Goal: Task Accomplishment & Management: Manage account settings

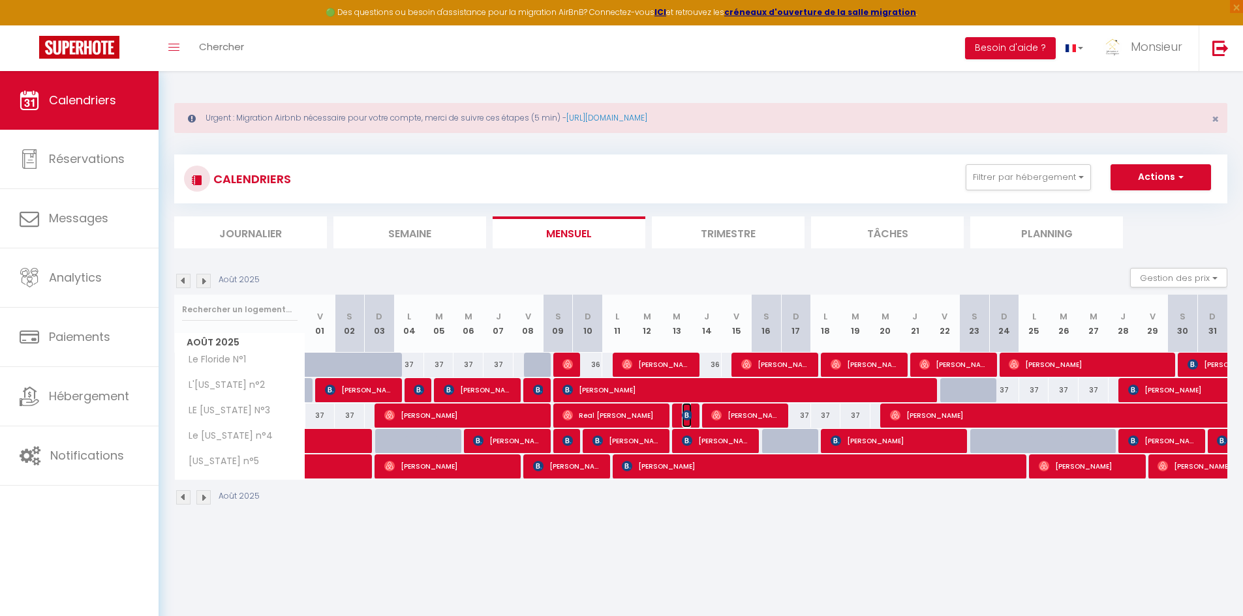
click at [688, 412] on img at bounding box center [687, 415] width 10 height 10
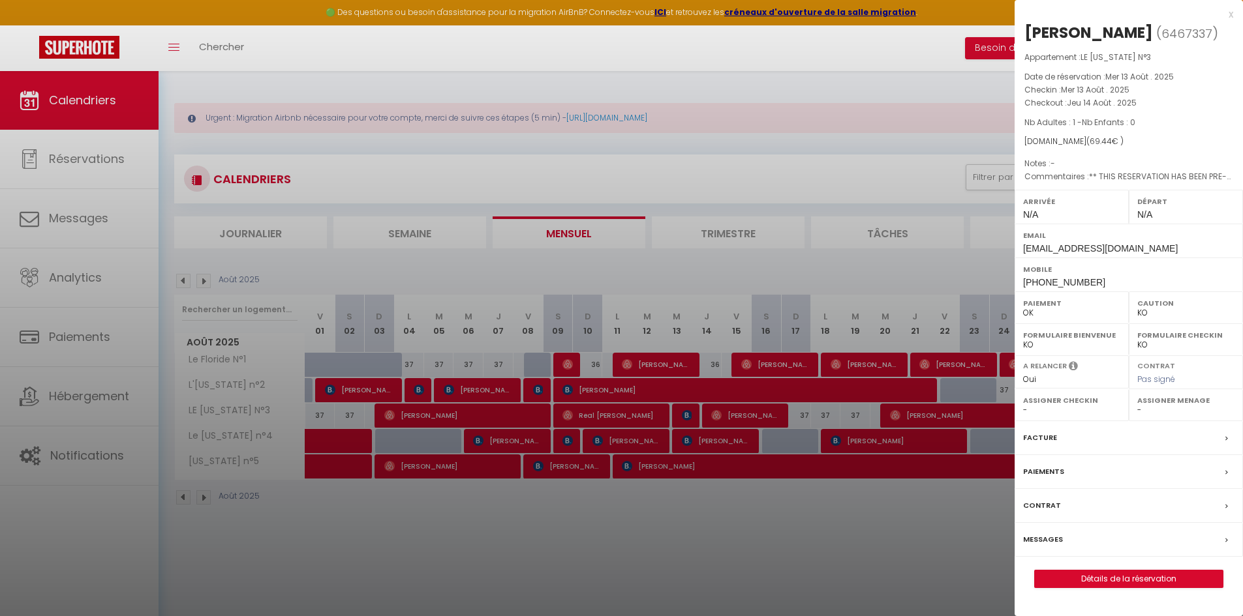
drag, startPoint x: 684, startPoint y: 406, endPoint x: 677, endPoint y: 402, distance: 8.2
click at [684, 407] on div at bounding box center [621, 308] width 1243 height 616
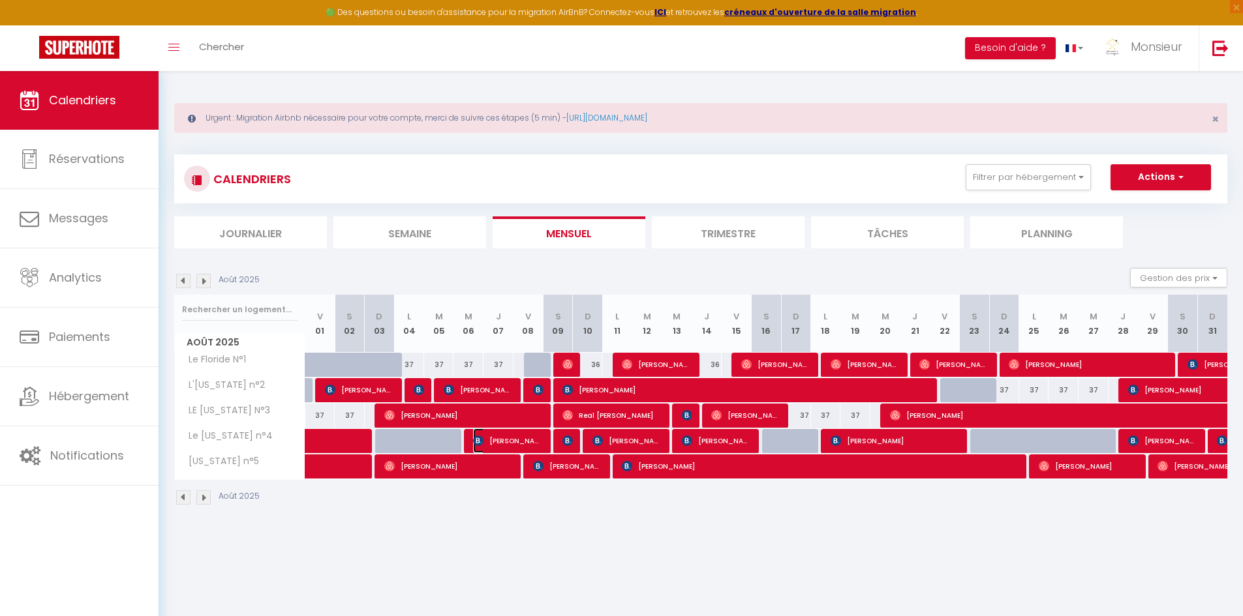
click at [497, 444] on span "[PERSON_NAME]" at bounding box center [508, 441] width 70 height 25
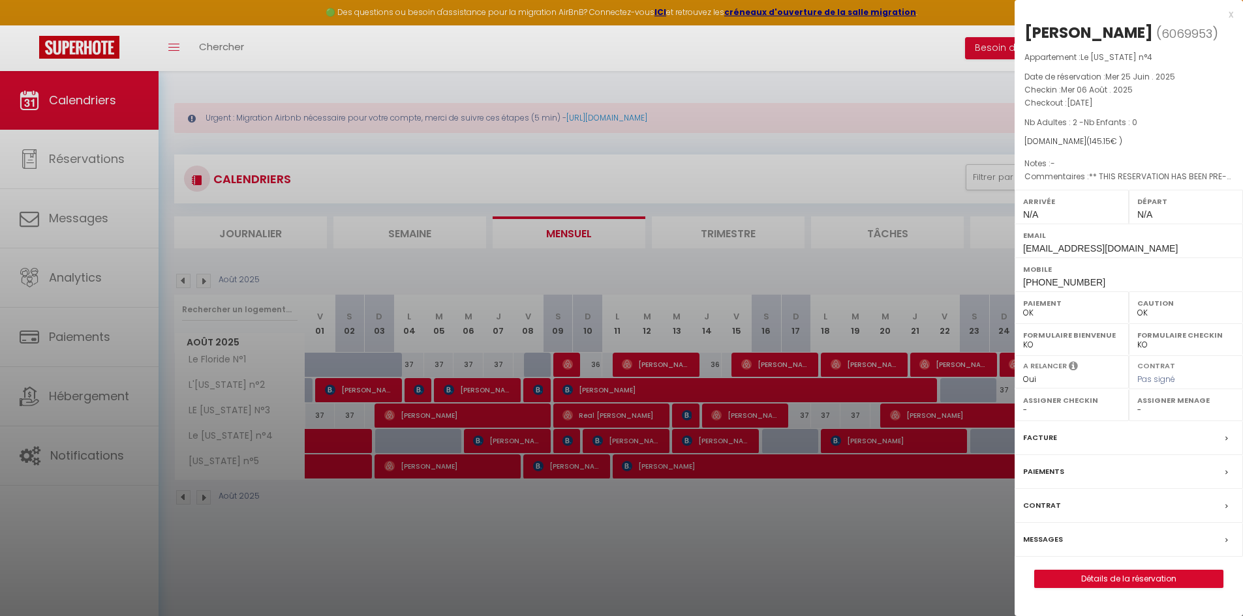
click at [498, 444] on div at bounding box center [621, 308] width 1243 height 616
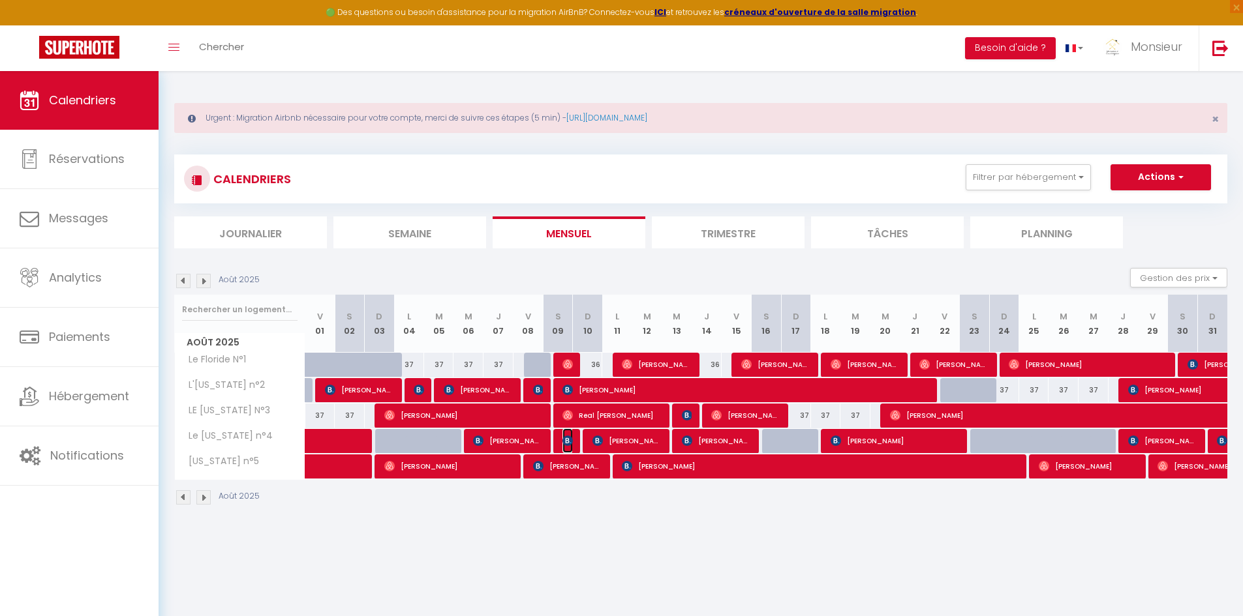
click at [564, 438] on img at bounding box center [567, 441] width 10 height 10
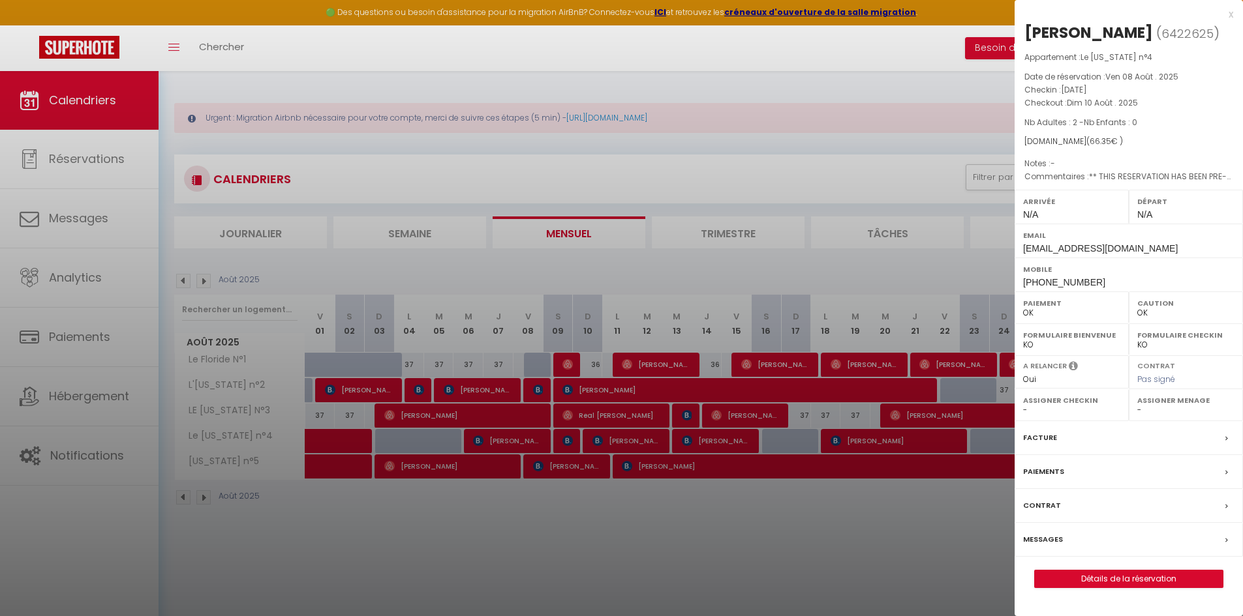
click at [568, 439] on div at bounding box center [621, 308] width 1243 height 616
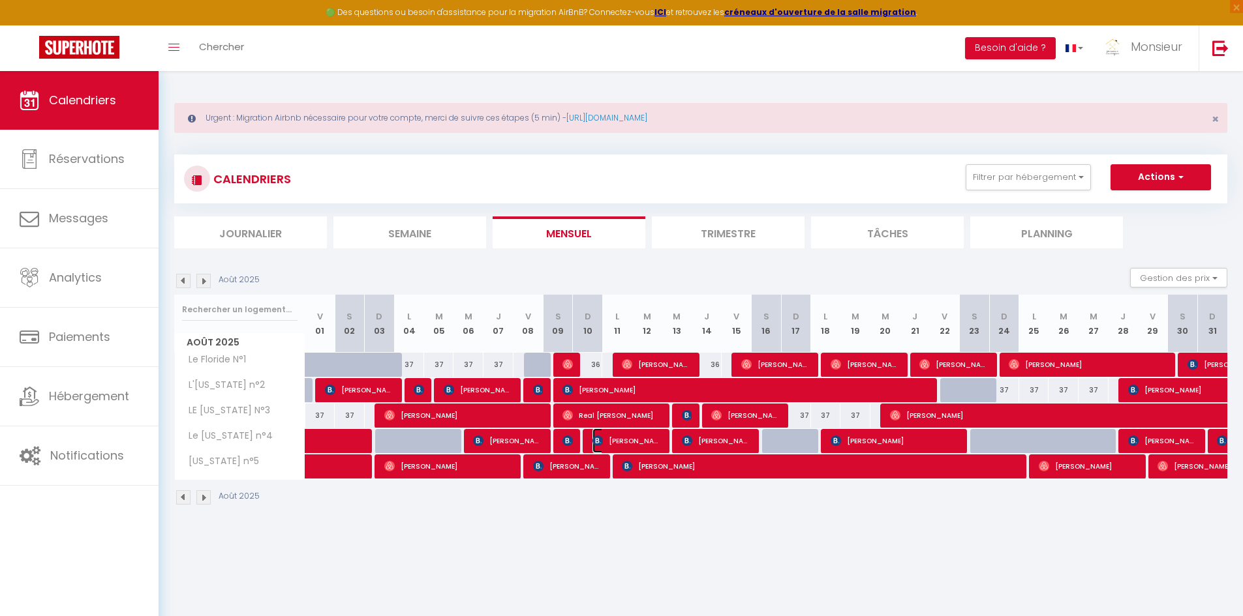
click at [601, 443] on img at bounding box center [597, 441] width 10 height 10
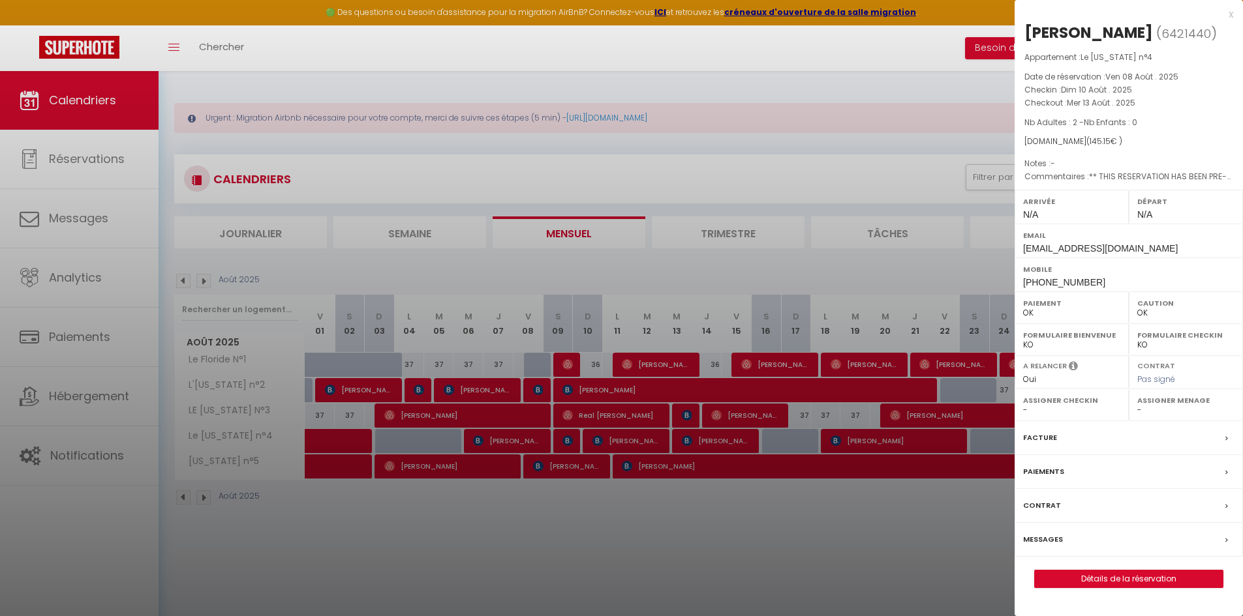
click at [601, 443] on div at bounding box center [621, 308] width 1243 height 616
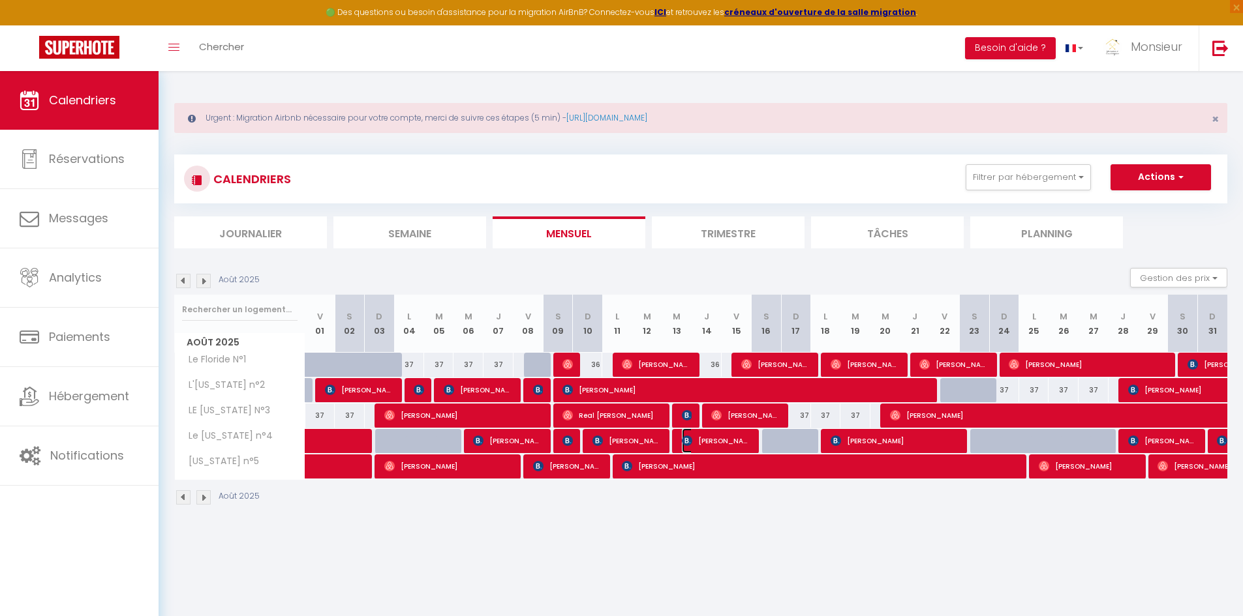
click at [701, 438] on span "[PERSON_NAME]" at bounding box center [717, 441] width 70 height 25
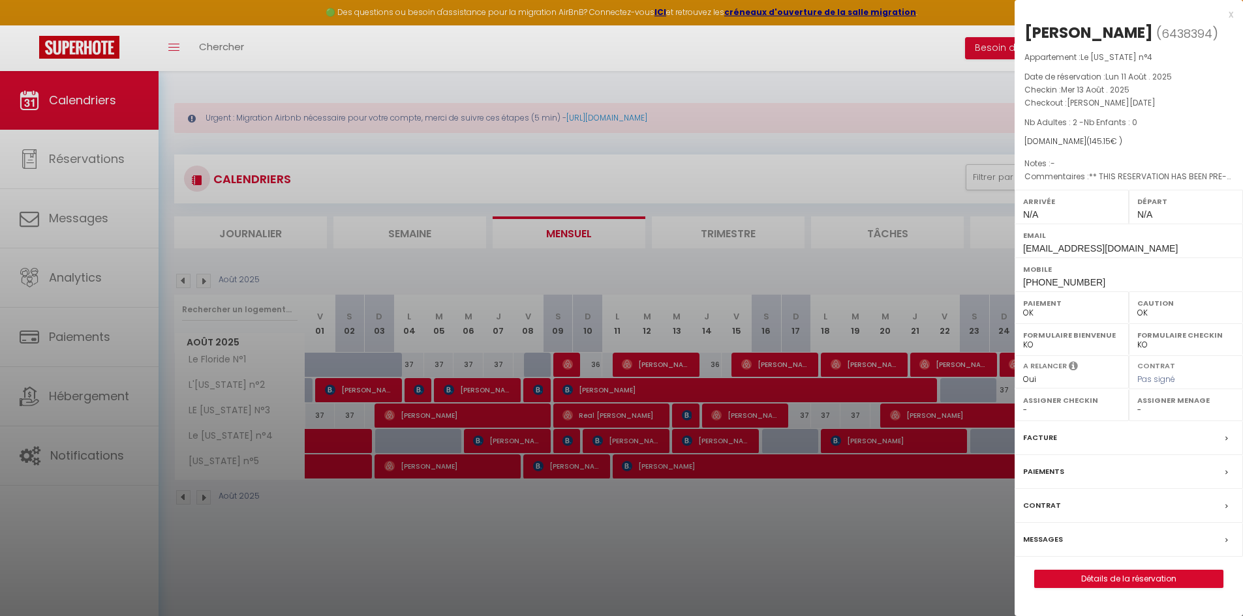
click at [701, 438] on div at bounding box center [621, 308] width 1243 height 616
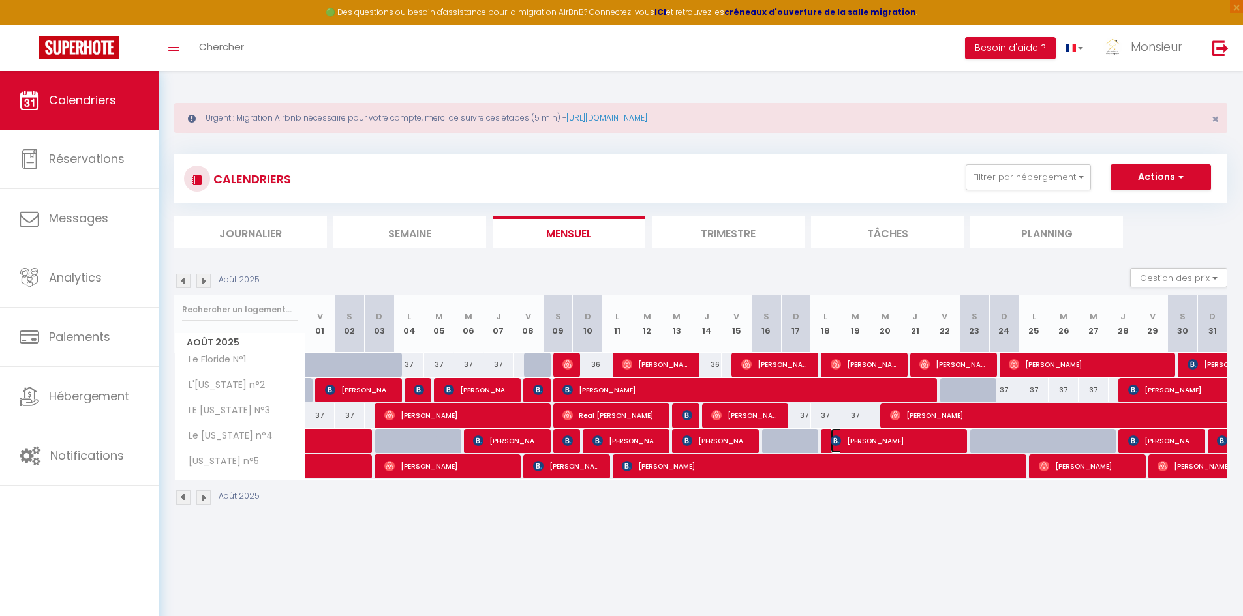
click at [845, 440] on span "[PERSON_NAME]" at bounding box center [895, 441] width 130 height 25
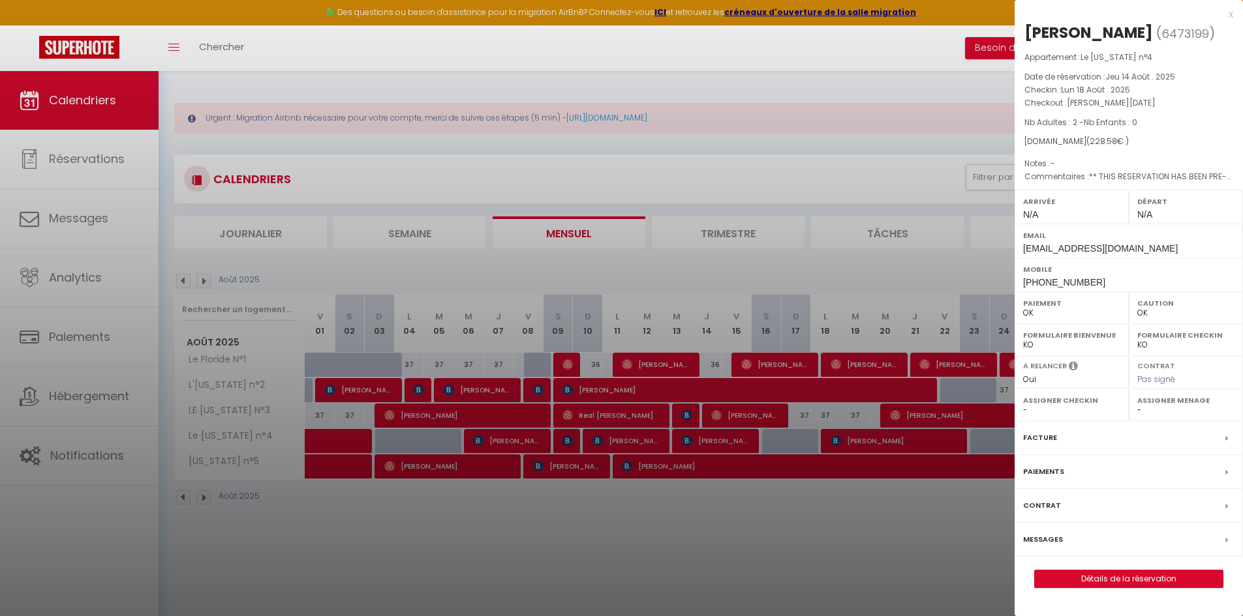
click at [845, 440] on div at bounding box center [621, 308] width 1243 height 616
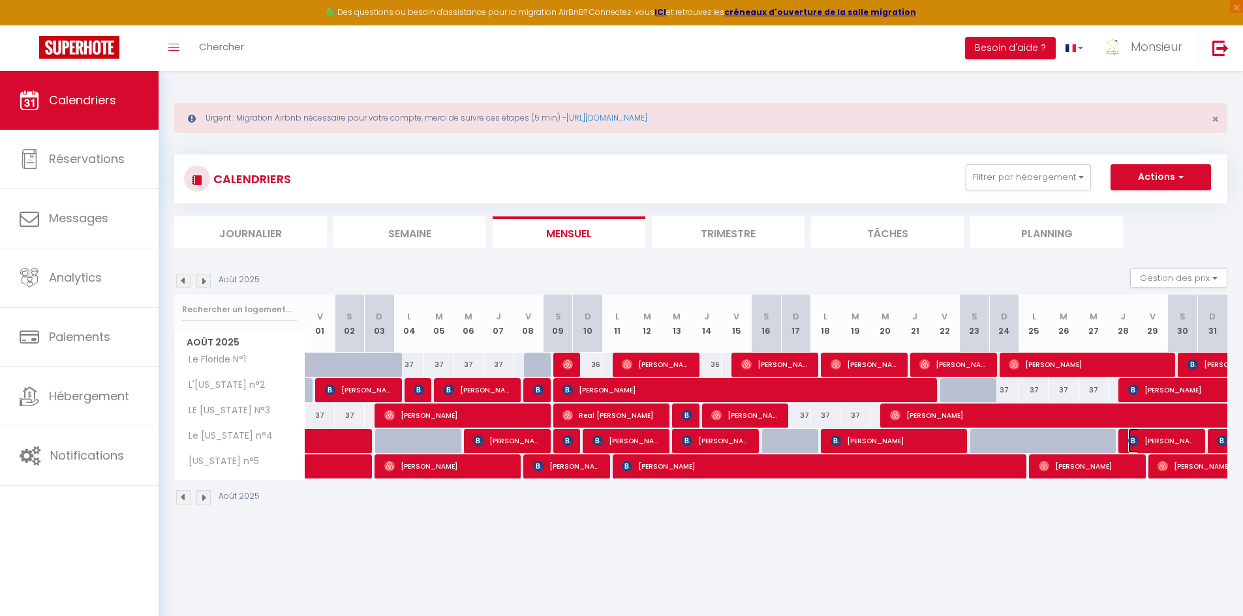
click at [1164, 442] on span "[PERSON_NAME]" at bounding box center [1163, 441] width 70 height 25
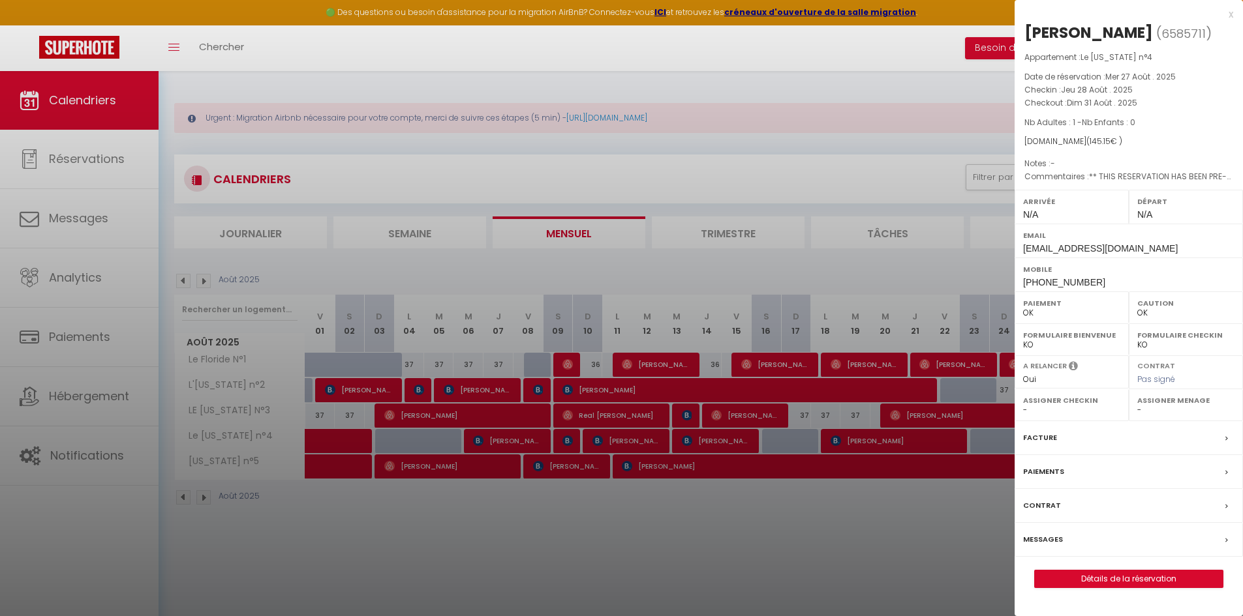
click at [947, 434] on div at bounding box center [621, 308] width 1243 height 616
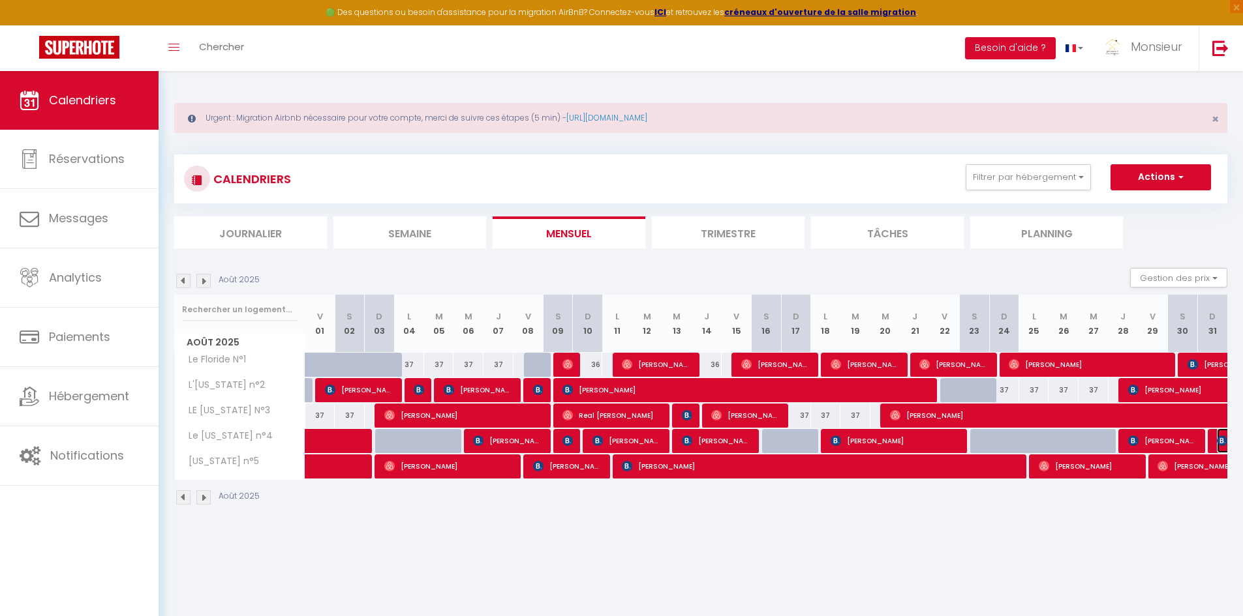
click at [1218, 438] on img at bounding box center [1222, 441] width 10 height 10
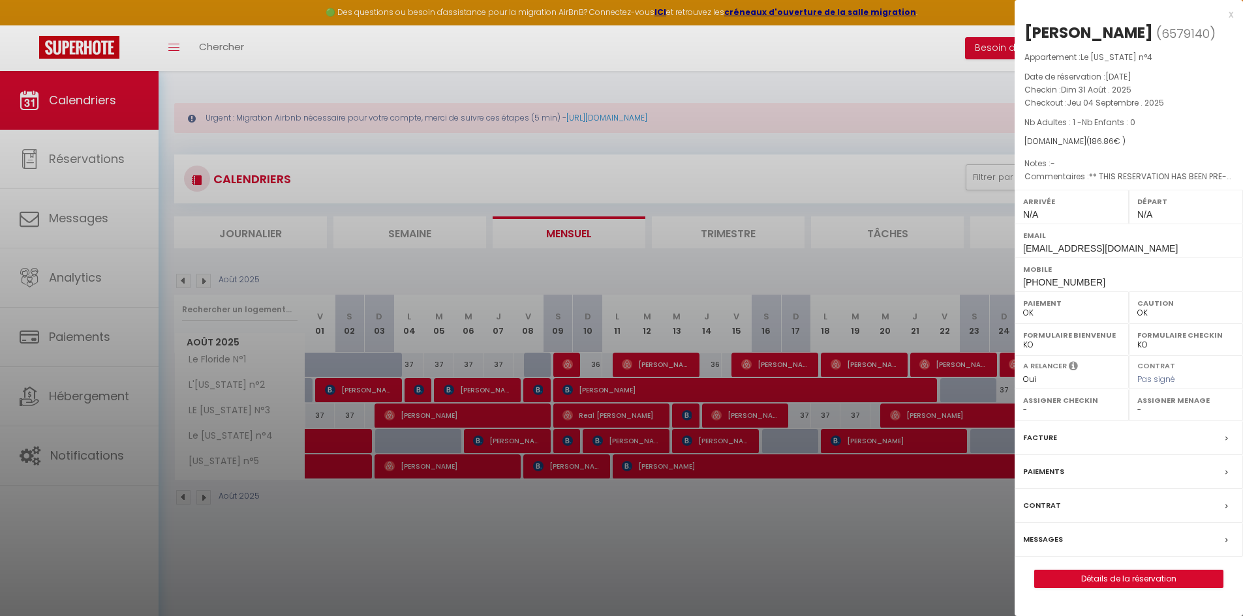
click at [516, 493] on div at bounding box center [621, 308] width 1243 height 616
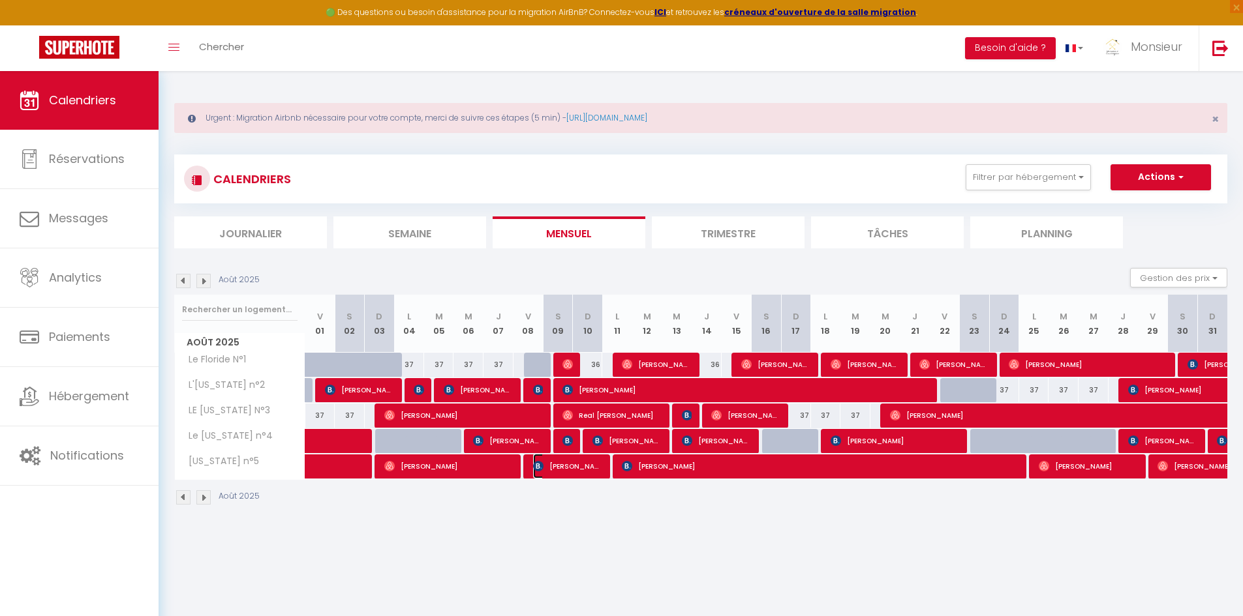
click at [555, 464] on span "[PERSON_NAME] de Salvert" at bounding box center [568, 466] width 70 height 25
select select "KO"
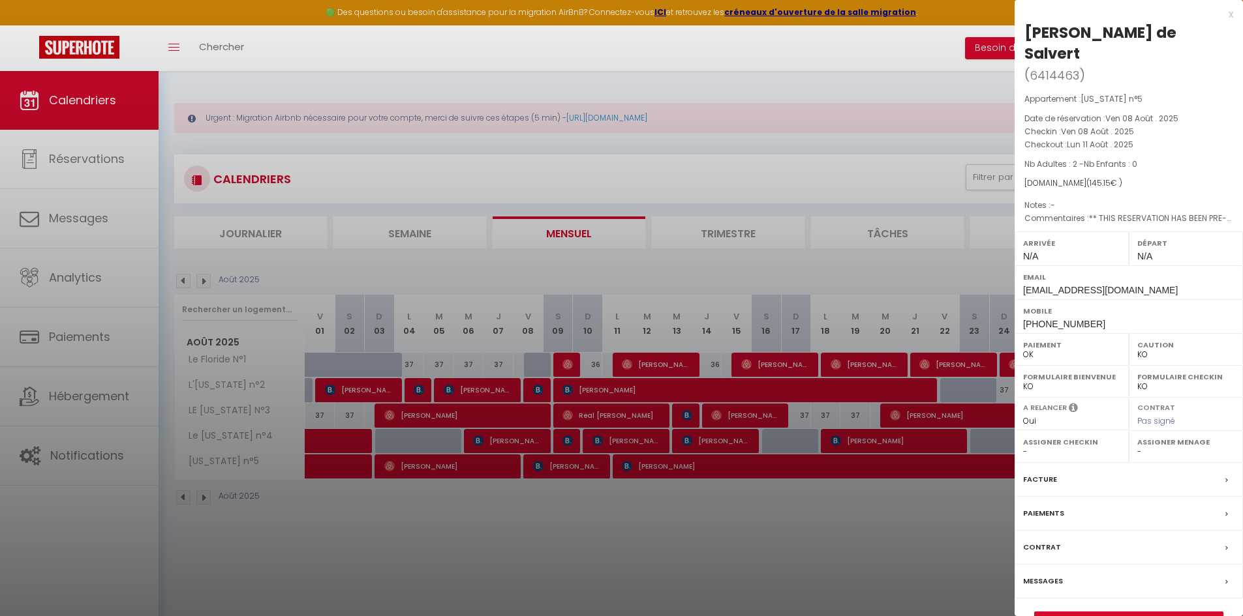
click at [677, 464] on div at bounding box center [621, 308] width 1243 height 616
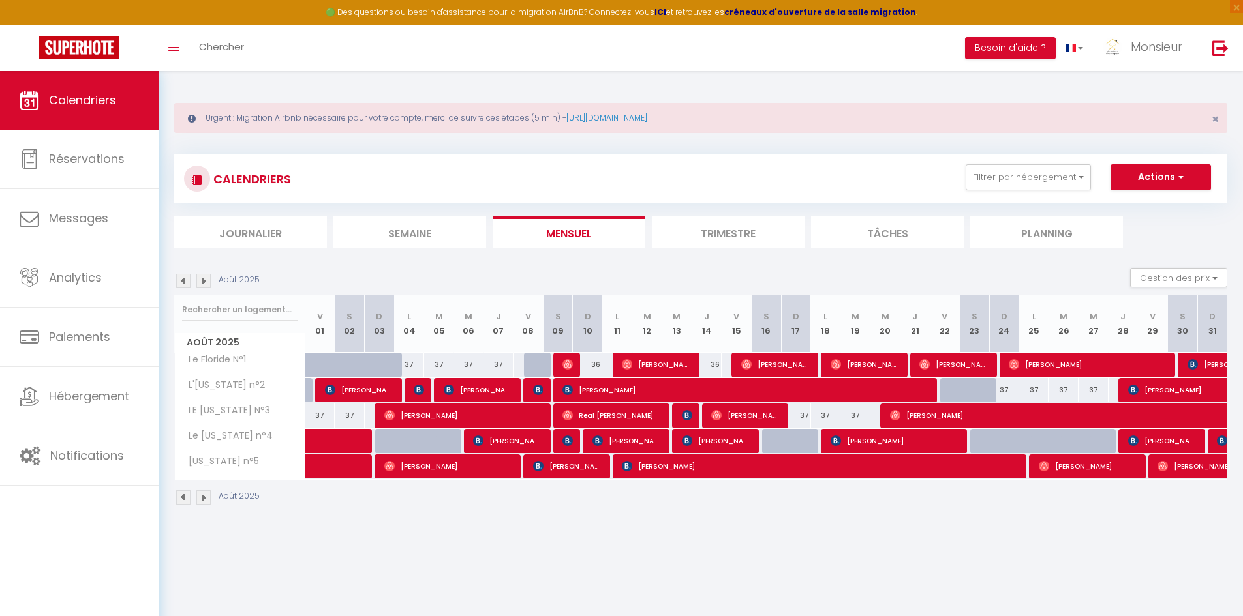
click at [677, 464] on body "🟢 Des questions ou besoin d'assistance pour la migration AirBnB? Connectez-vous…" at bounding box center [621, 379] width 1243 height 616
click at [677, 464] on span "[PERSON_NAME]" at bounding box center [822, 466] width 400 height 25
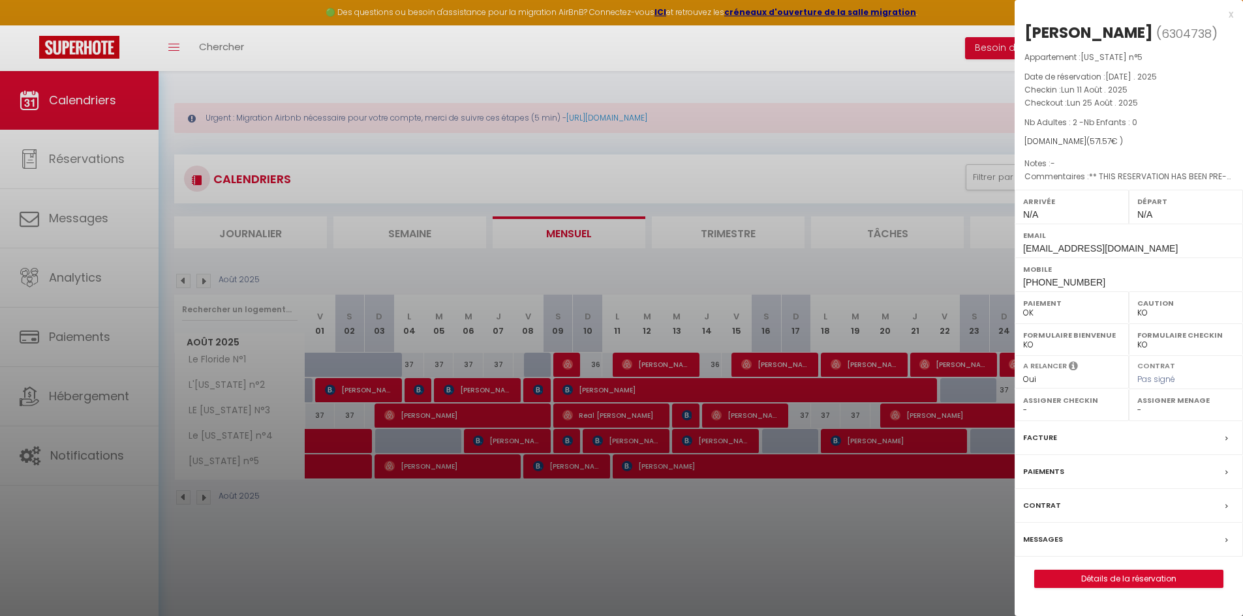
click at [675, 463] on div at bounding box center [621, 308] width 1243 height 616
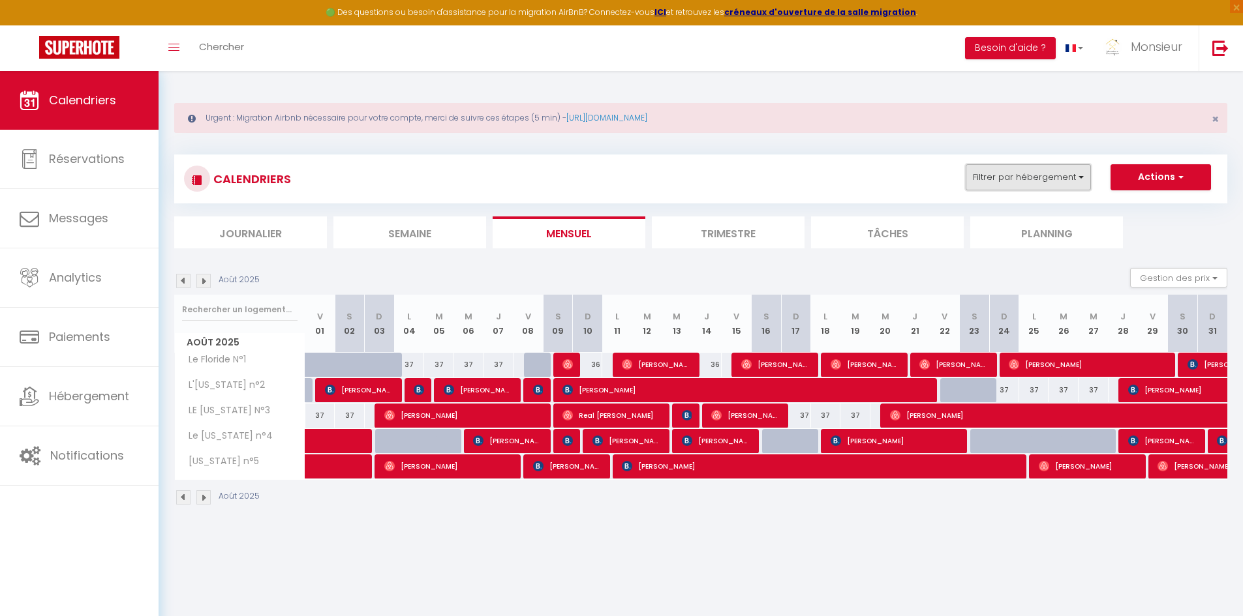
click at [1046, 184] on button "Filtrer par hébergement" at bounding box center [1028, 177] width 125 height 26
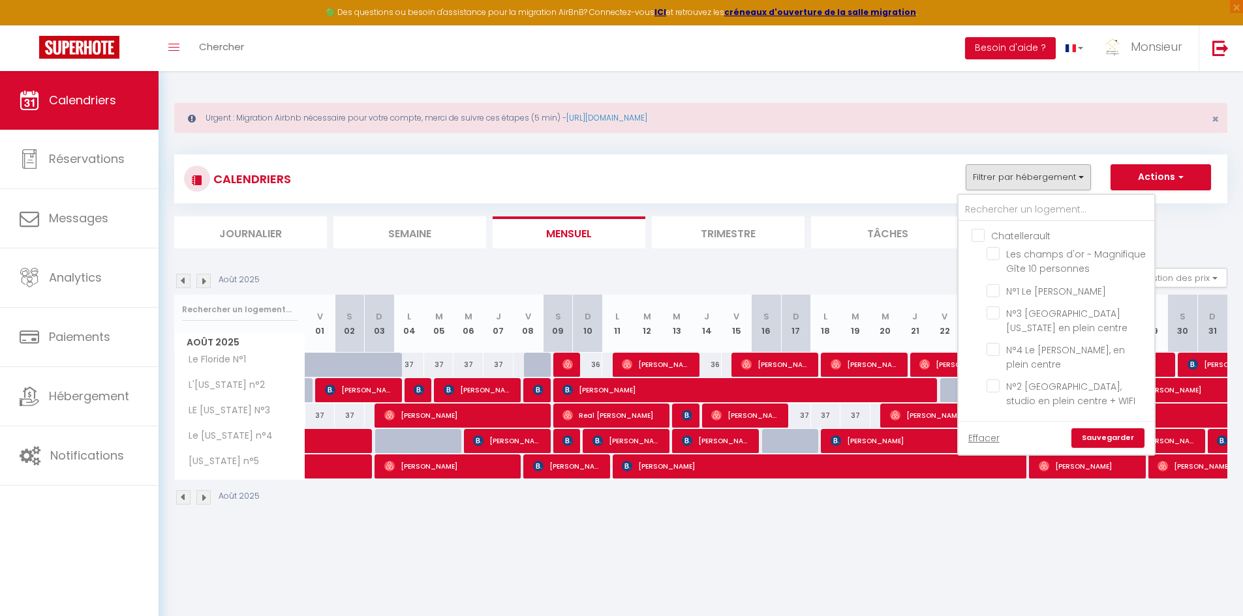
click at [982, 233] on input "Chatellerault" at bounding box center [1069, 234] width 196 height 13
checkbox input "true"
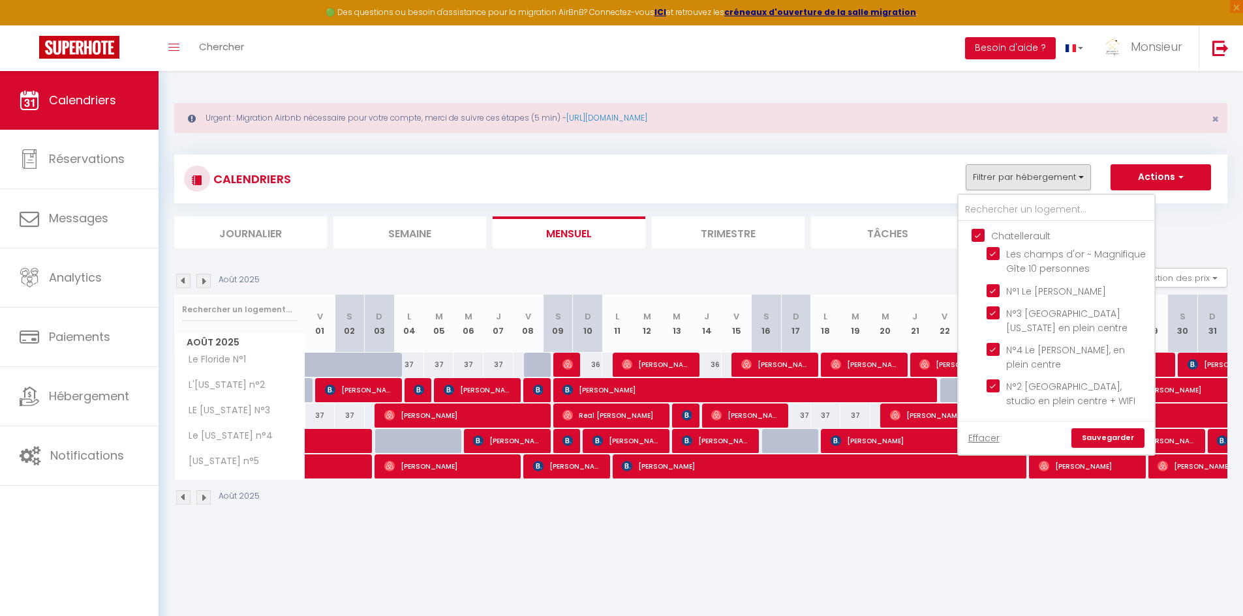
checkbox input "true"
checkbox input "false"
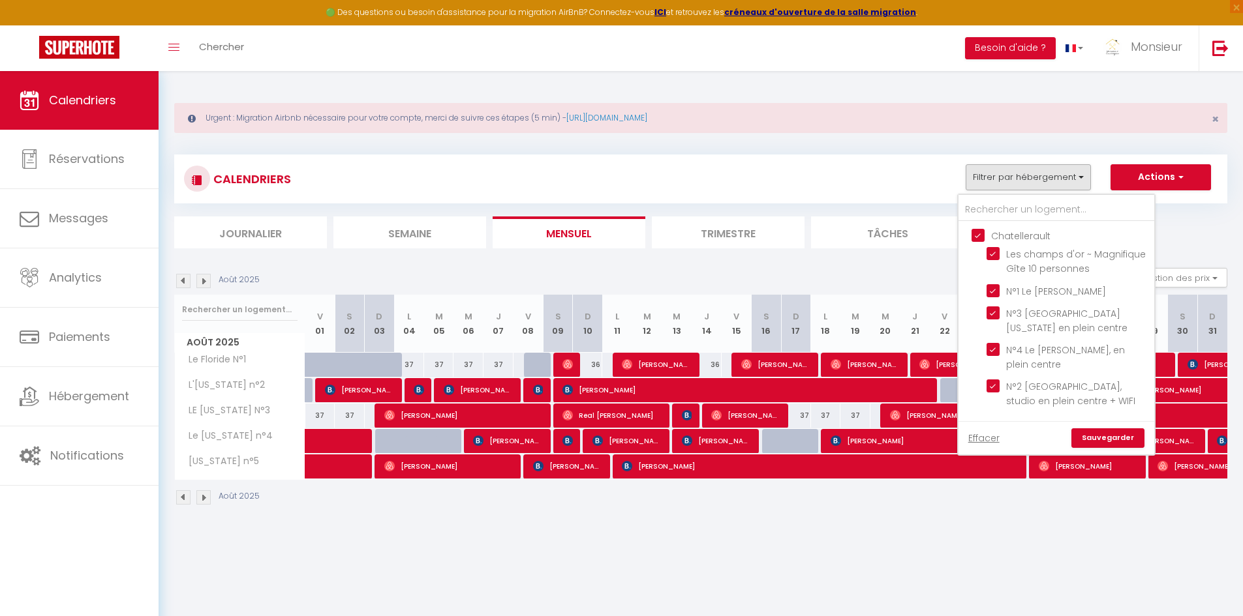
checkbox input "false"
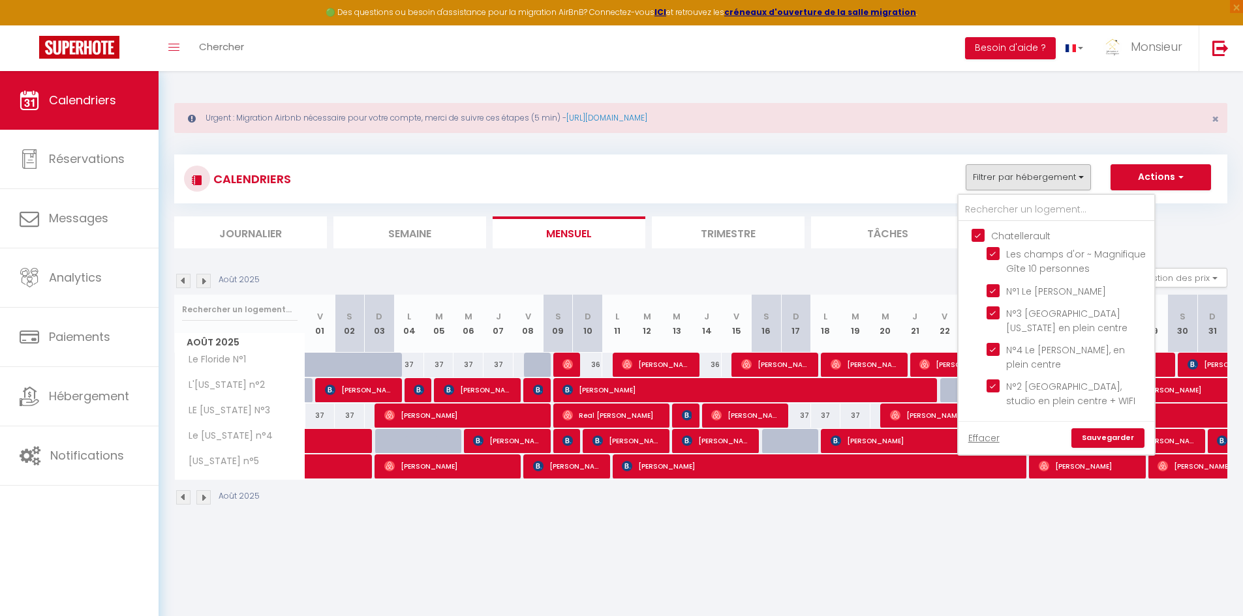
checkbox input "false"
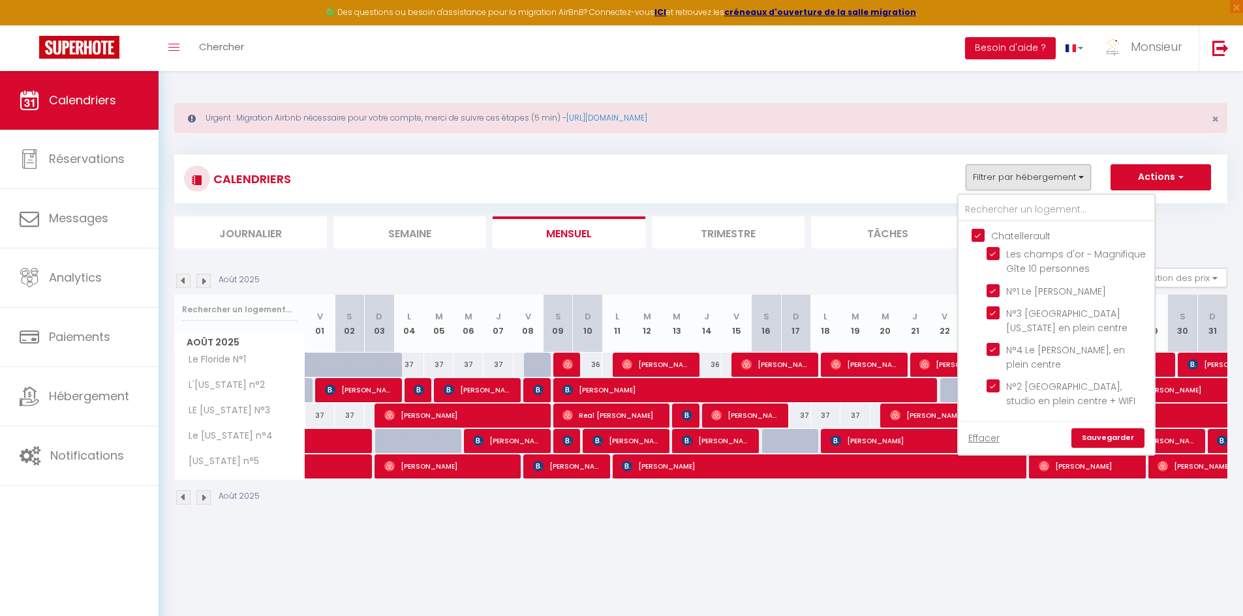
checkbox input "false"
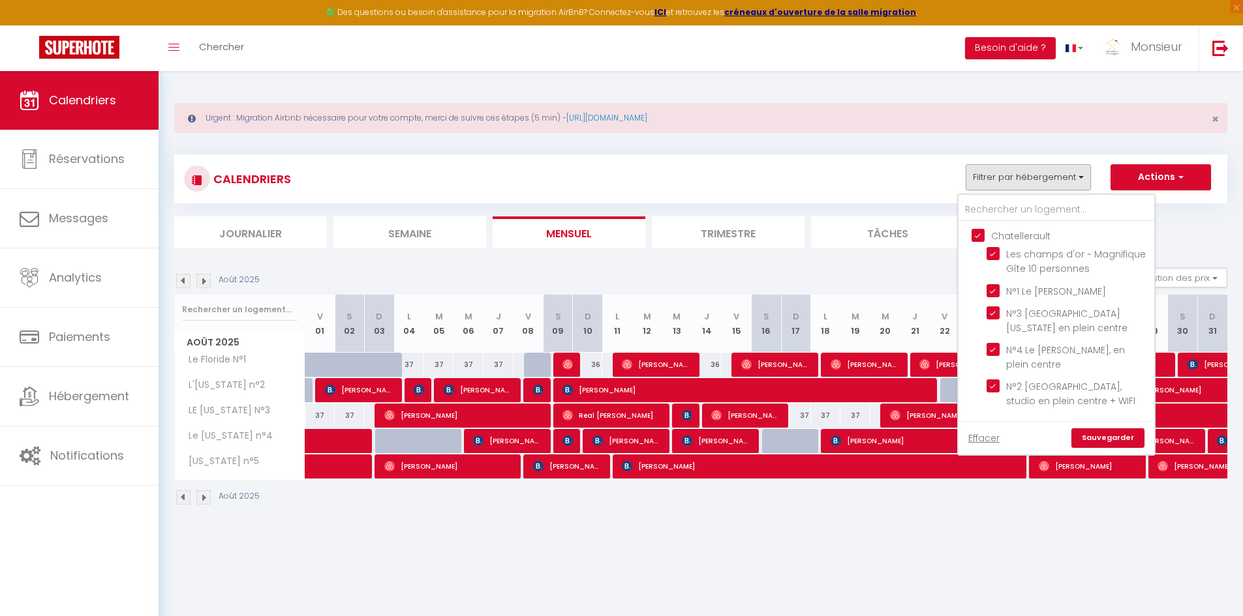
checkbox input "false"
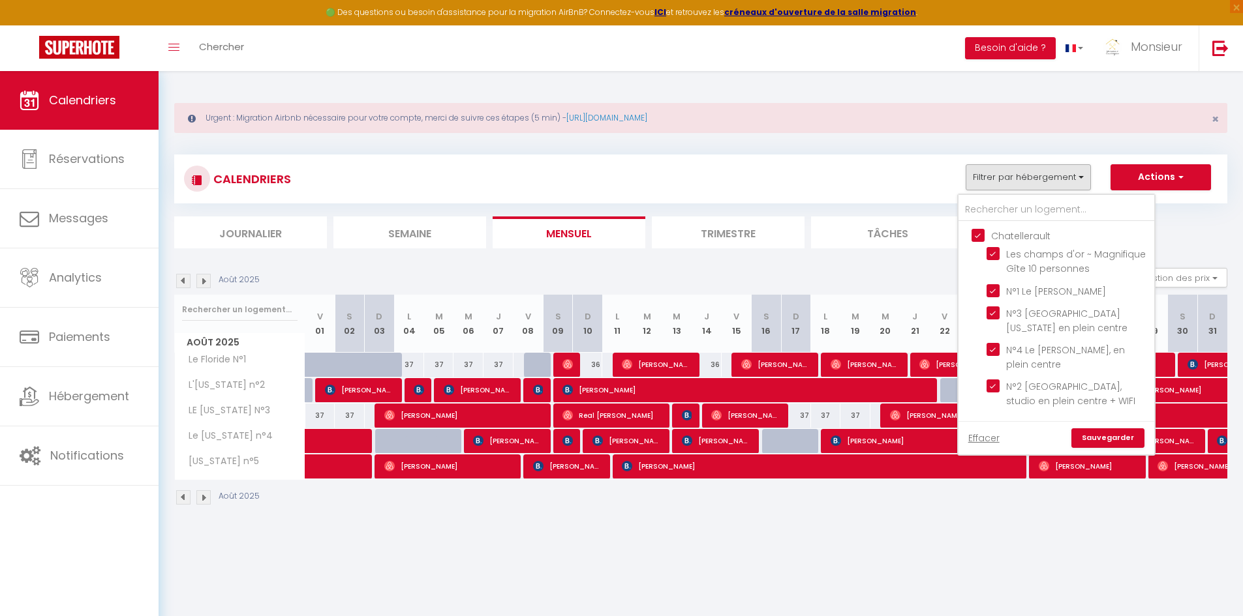
checkbox input "false"
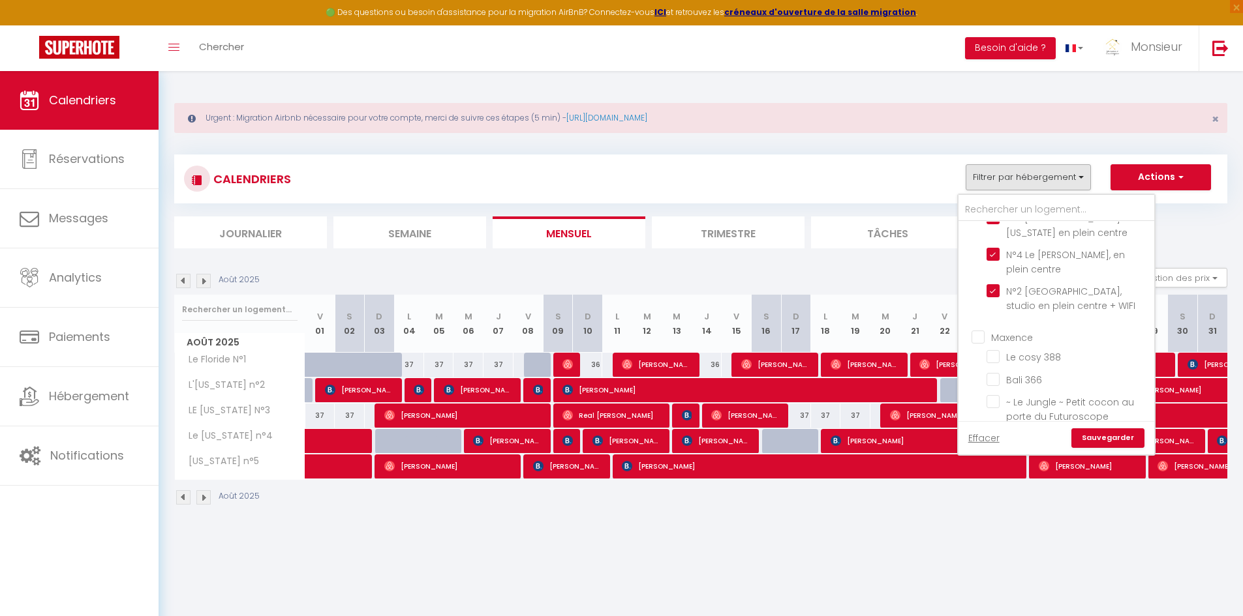
scroll to position [326, 0]
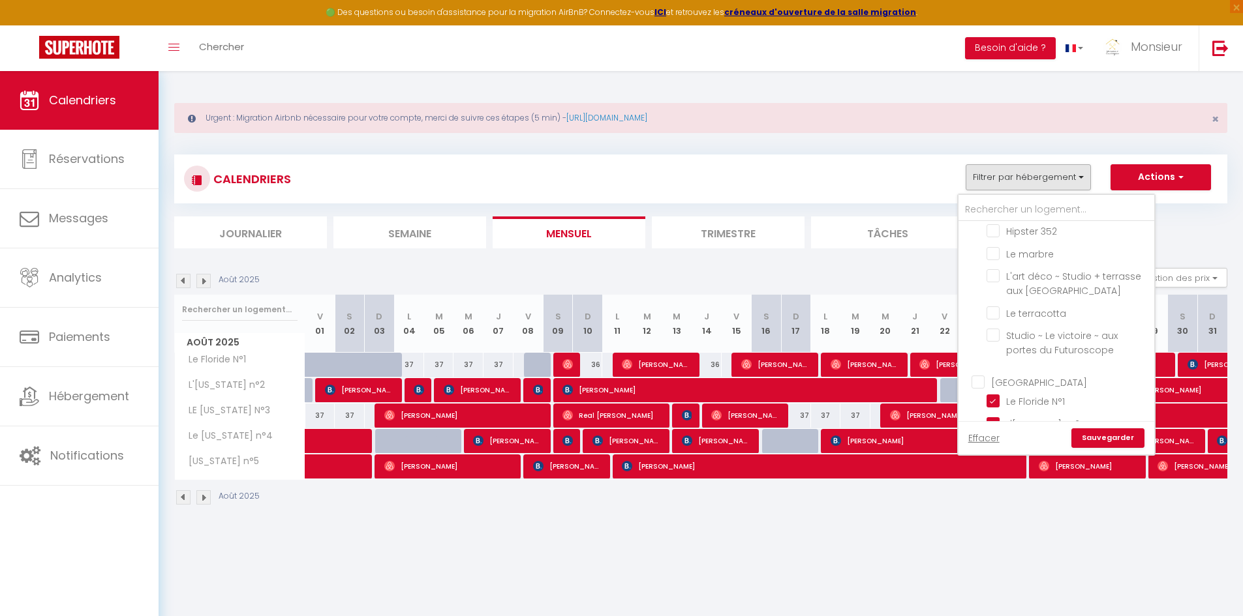
click at [980, 384] on input "[GEOGRAPHIC_DATA]" at bounding box center [1069, 380] width 196 height 13
checkbox input "true"
checkbox input "false"
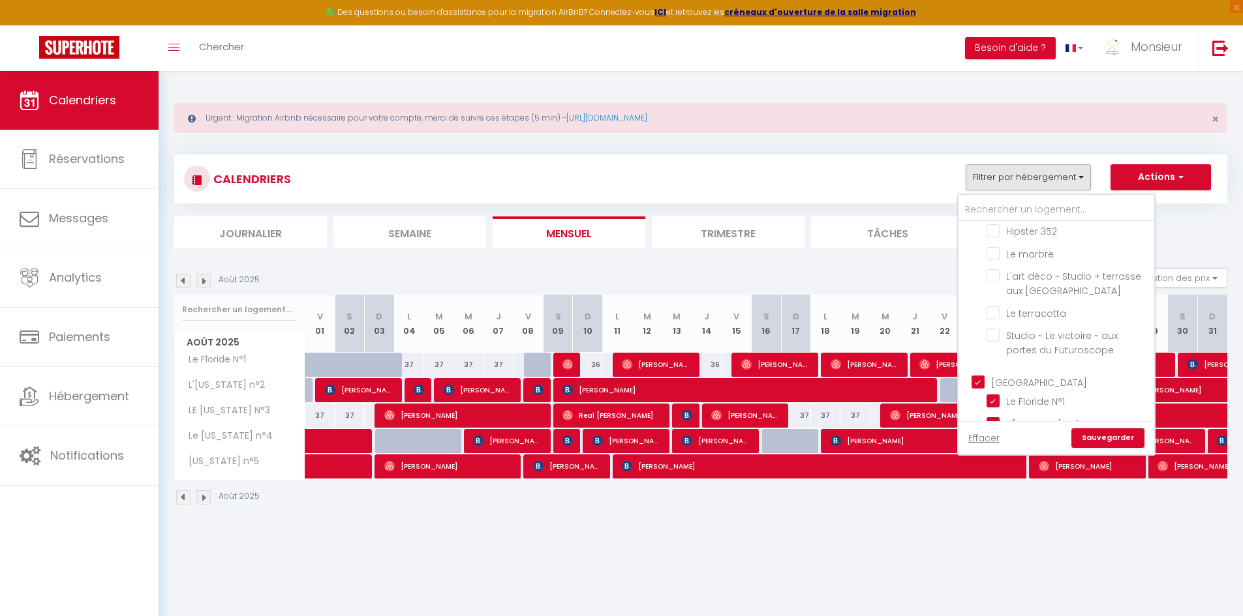
checkbox input "false"
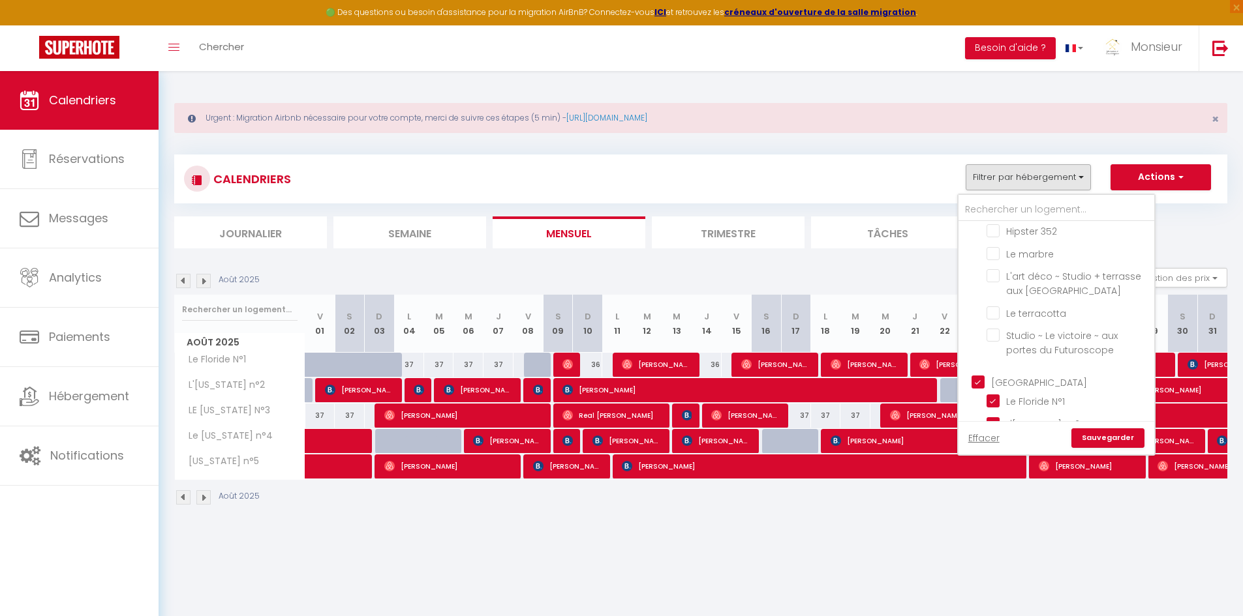
checkbox input "false"
checkbox input "true"
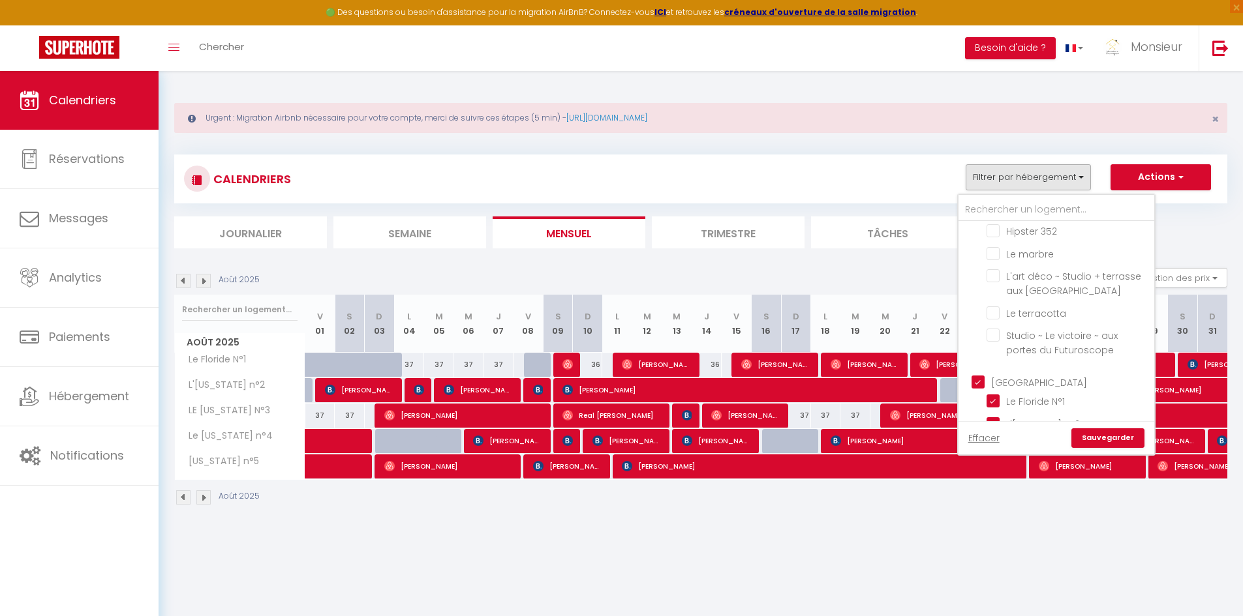
checkbox input "true"
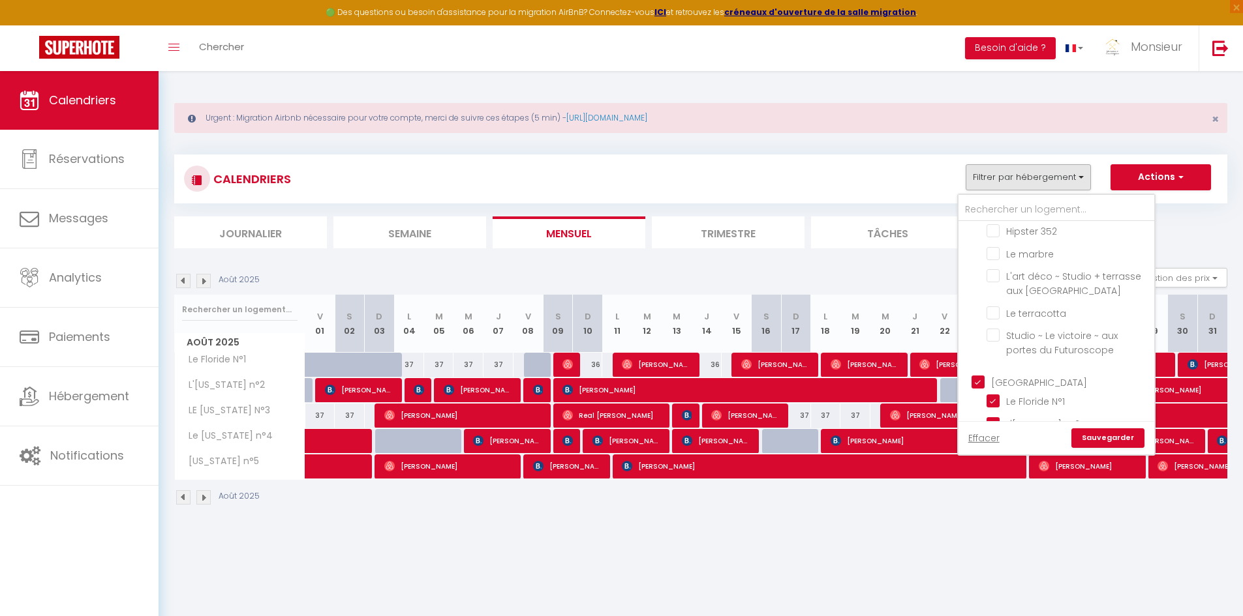
checkbox input "true"
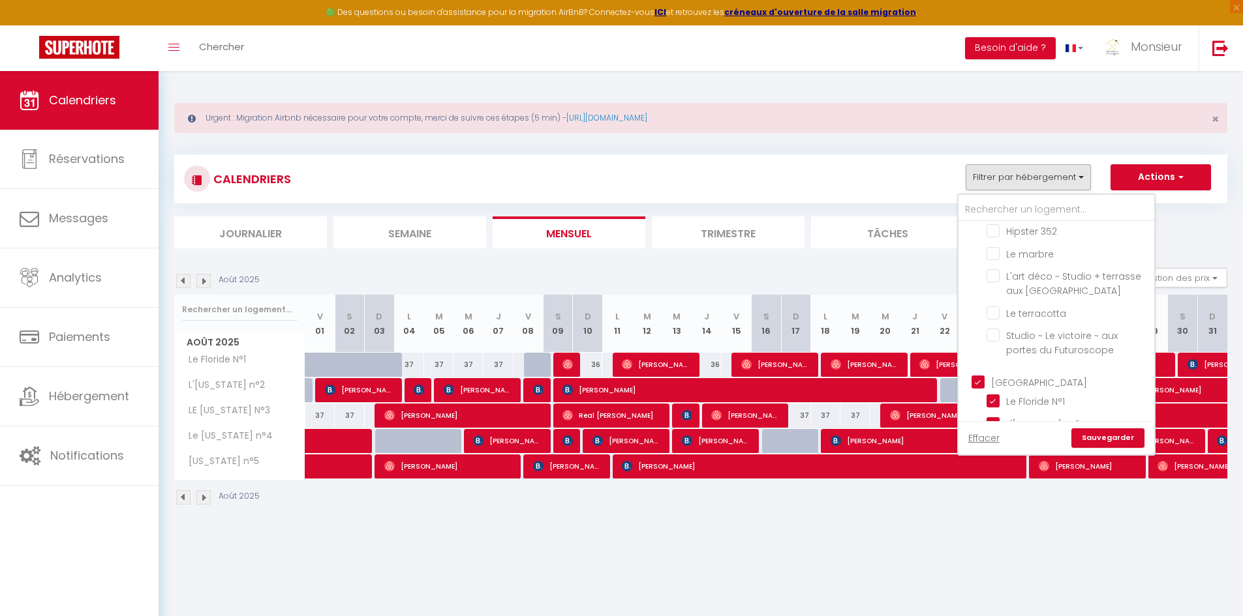
checkbox input "true"
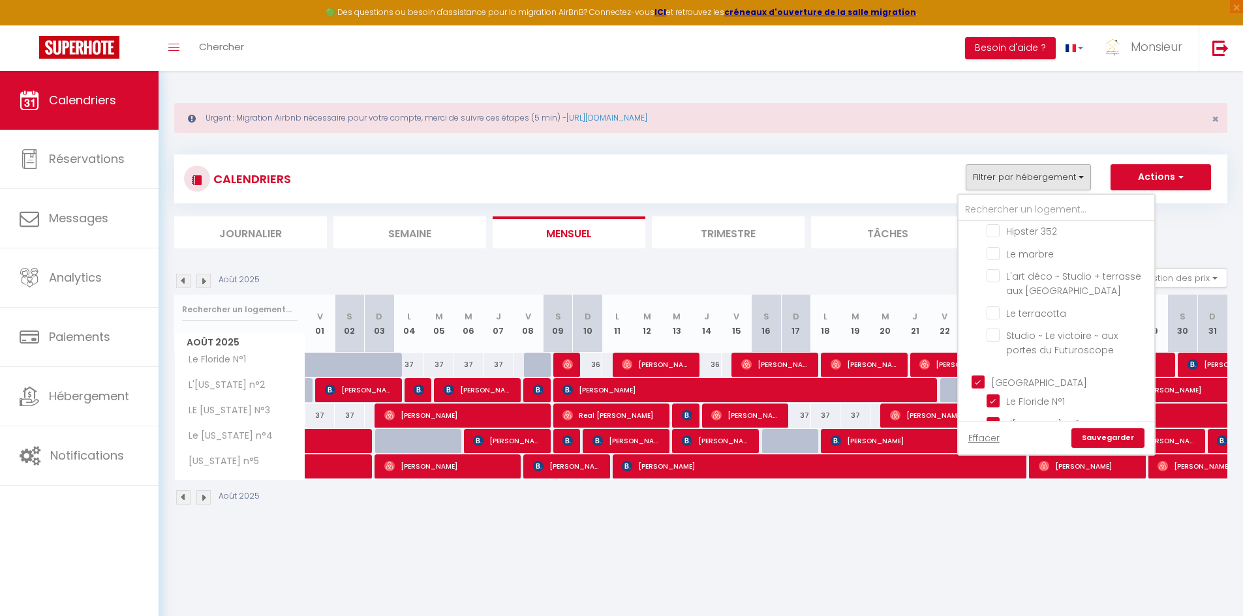
checkbox input "true"
checkbox input "false"
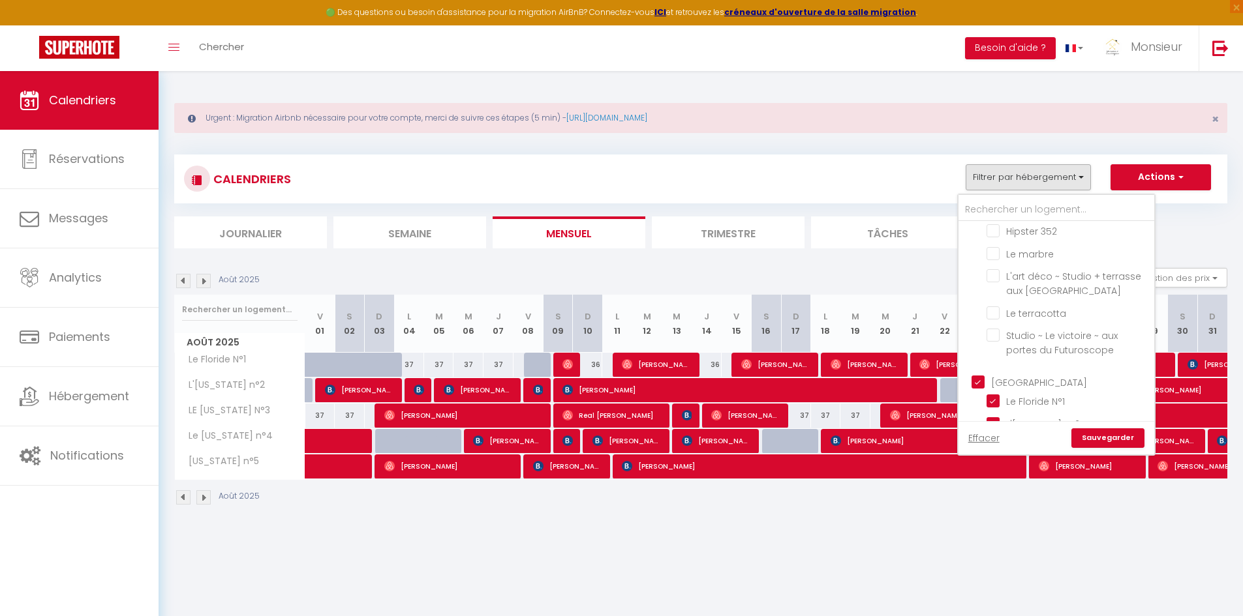
checkbox input "false"
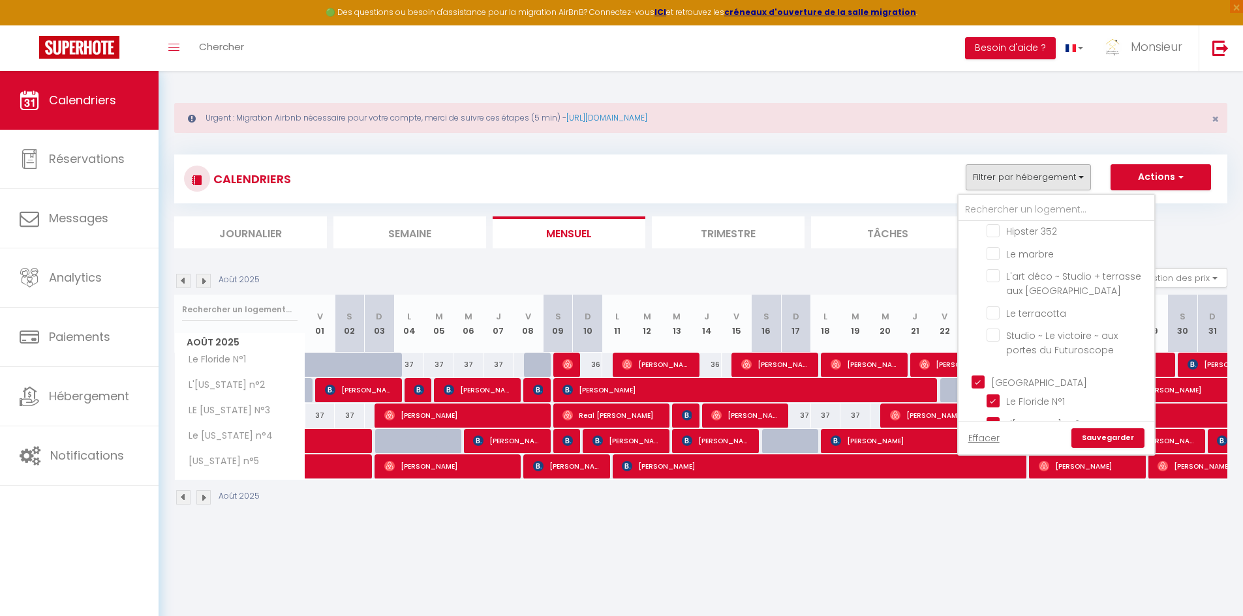
checkbox input "false"
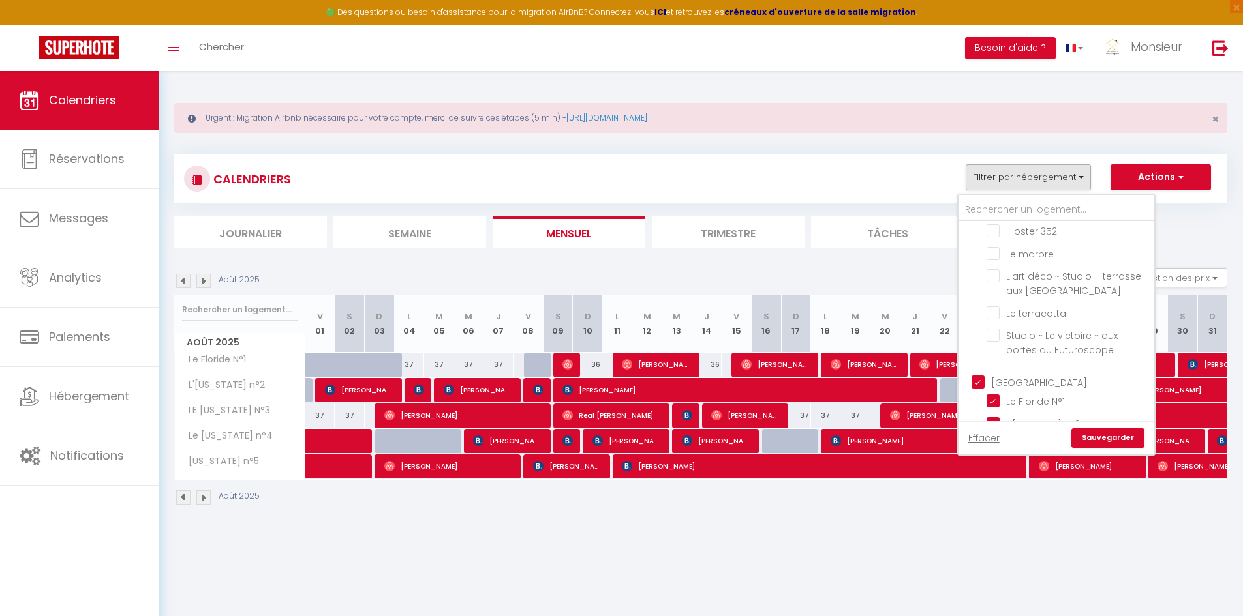
checkbox input "false"
click at [980, 384] on input "[GEOGRAPHIC_DATA]" at bounding box center [1069, 380] width 196 height 13
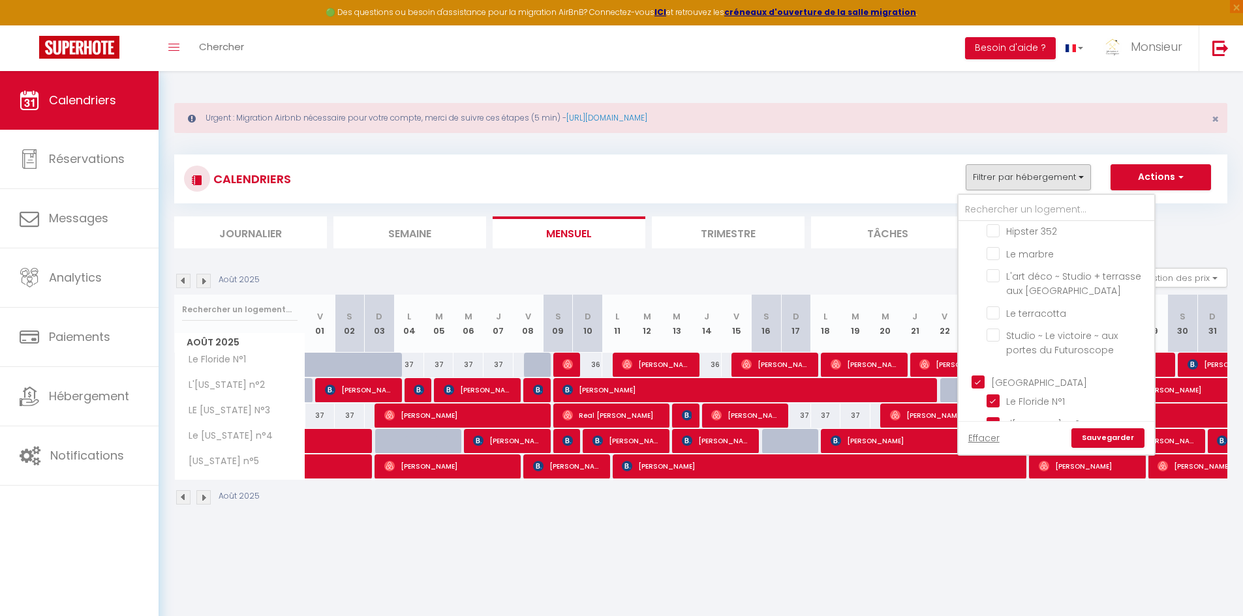
checkbox input "false"
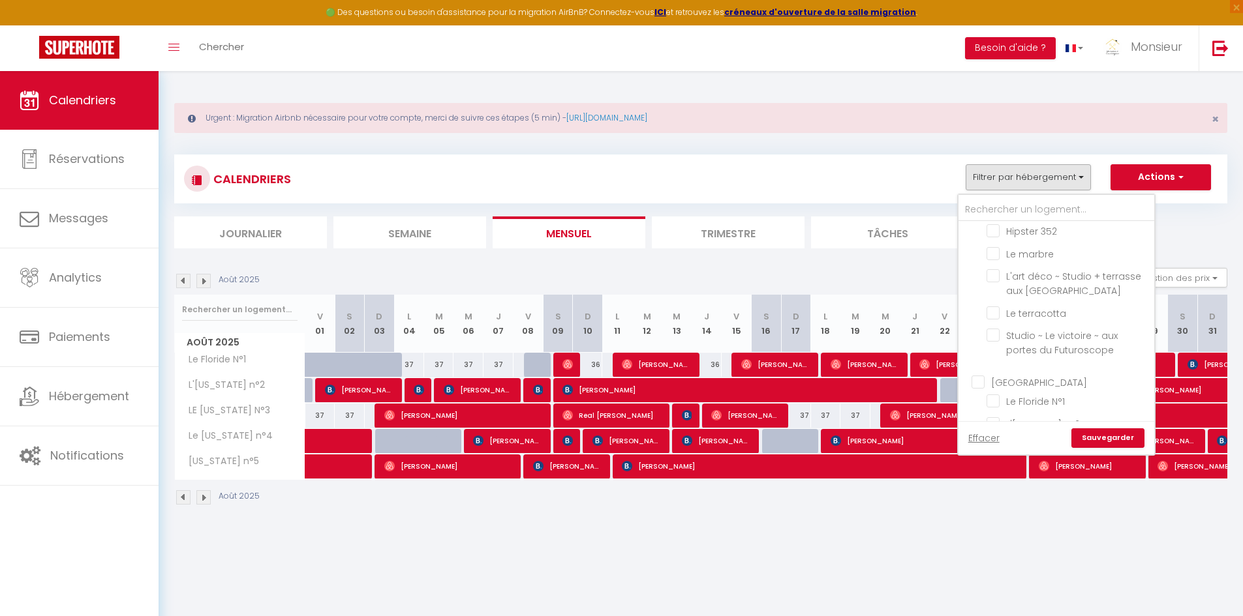
checkbox input "false"
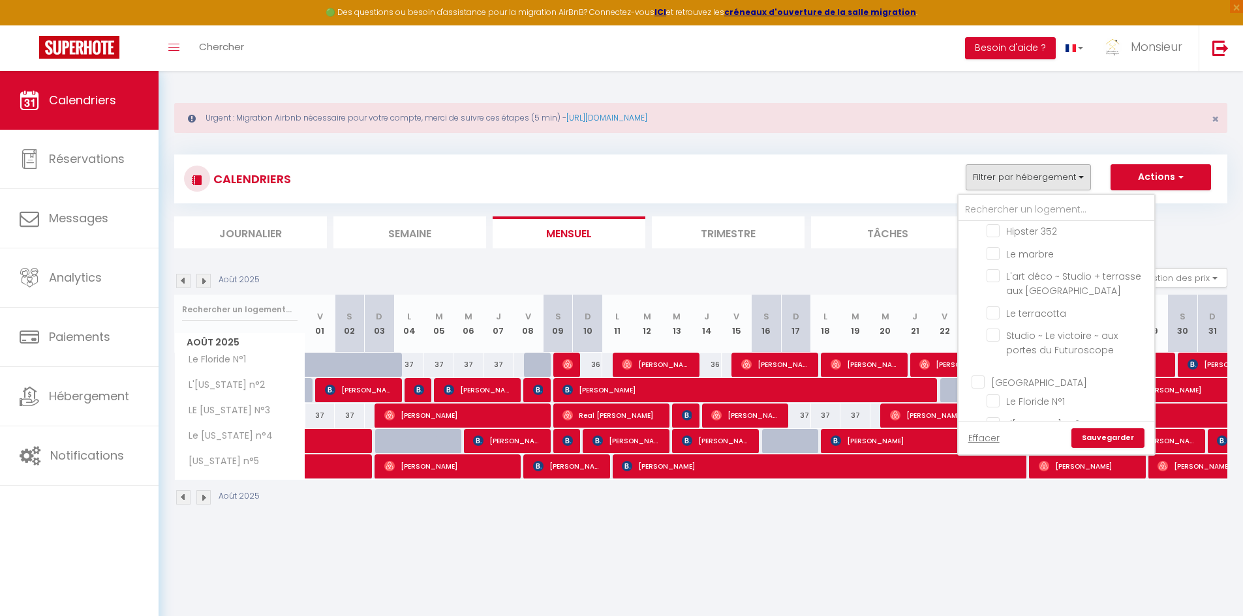
checkbox input "false"
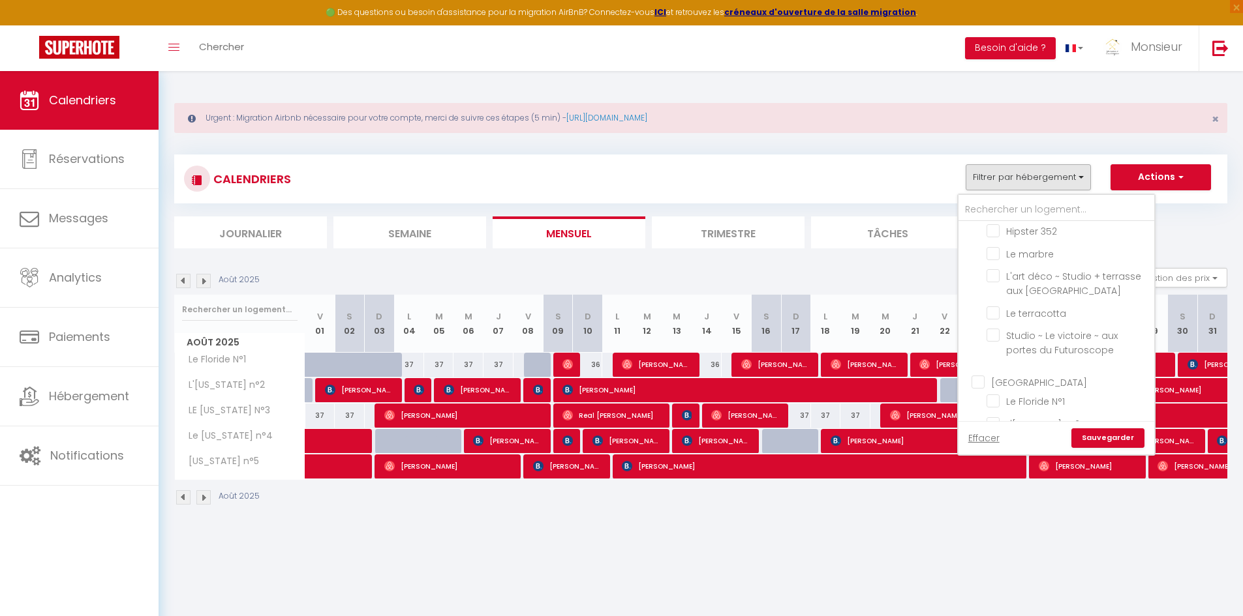
checkbox input "false"
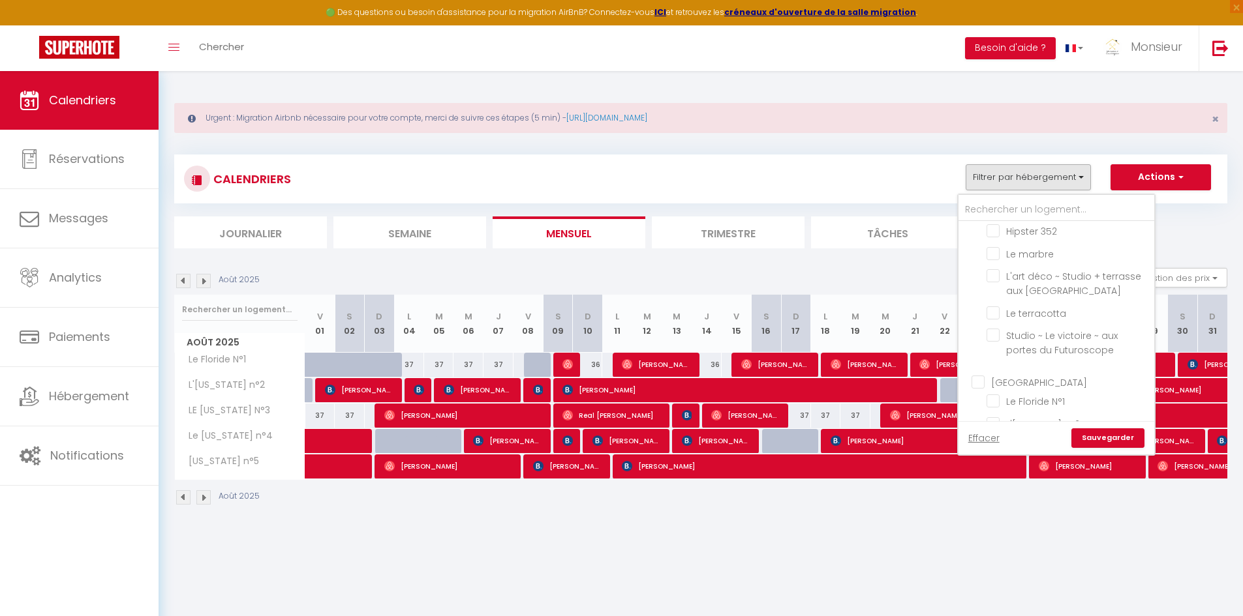
checkbox input "false"
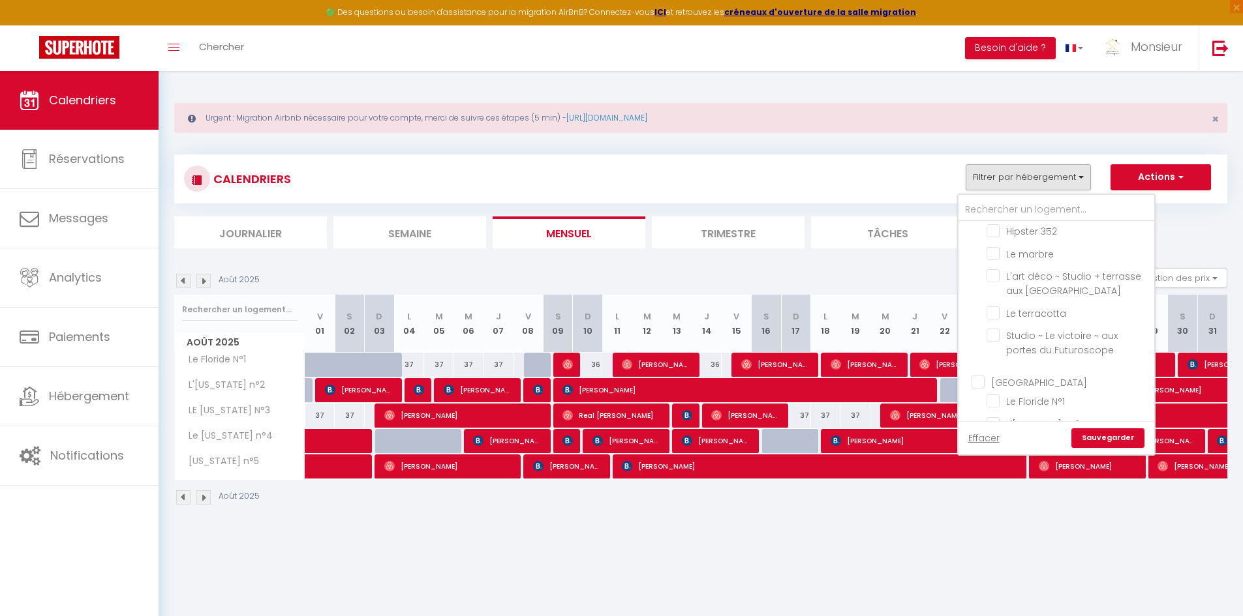
checkbox input "false"
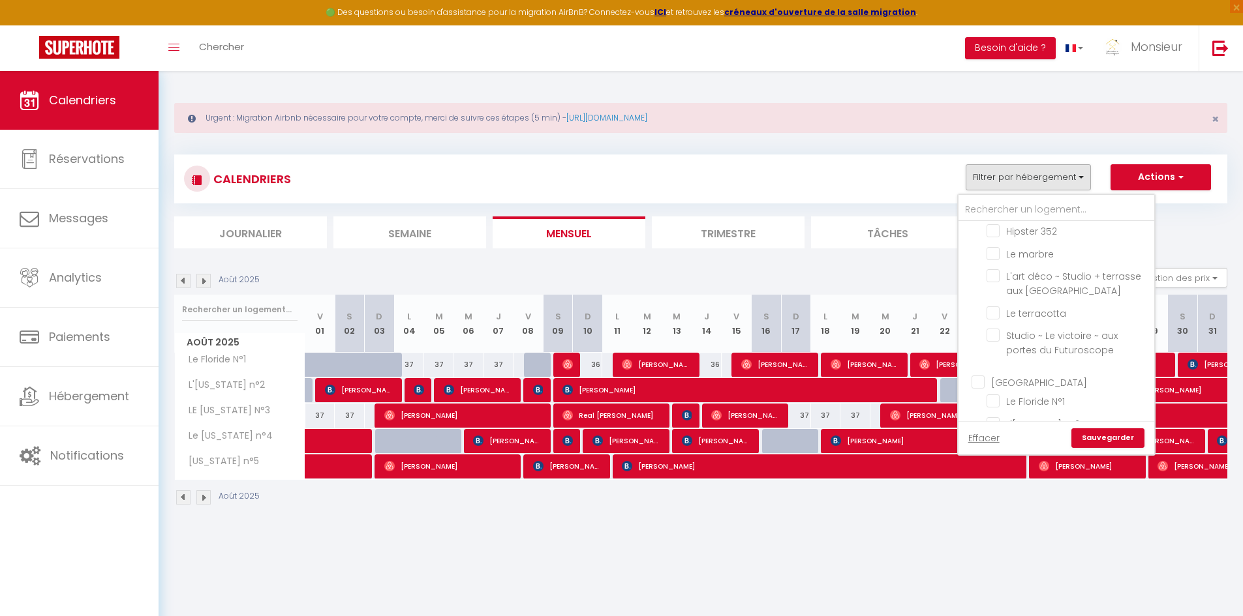
checkbox input "false"
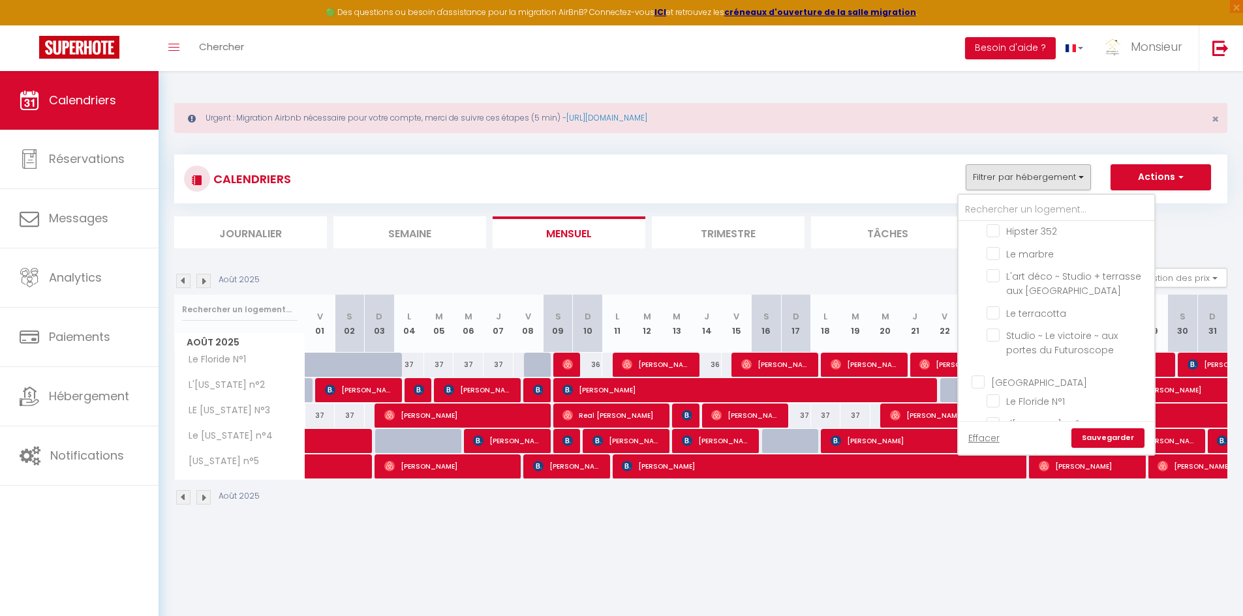
checkbox input "false"
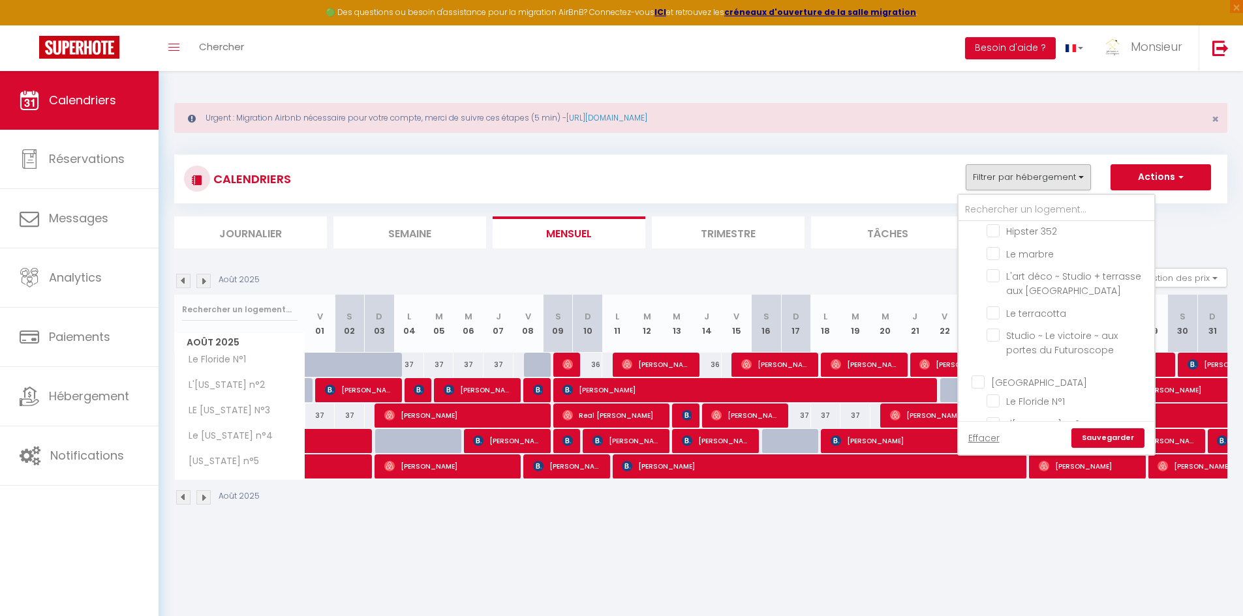
checkbox input "false"
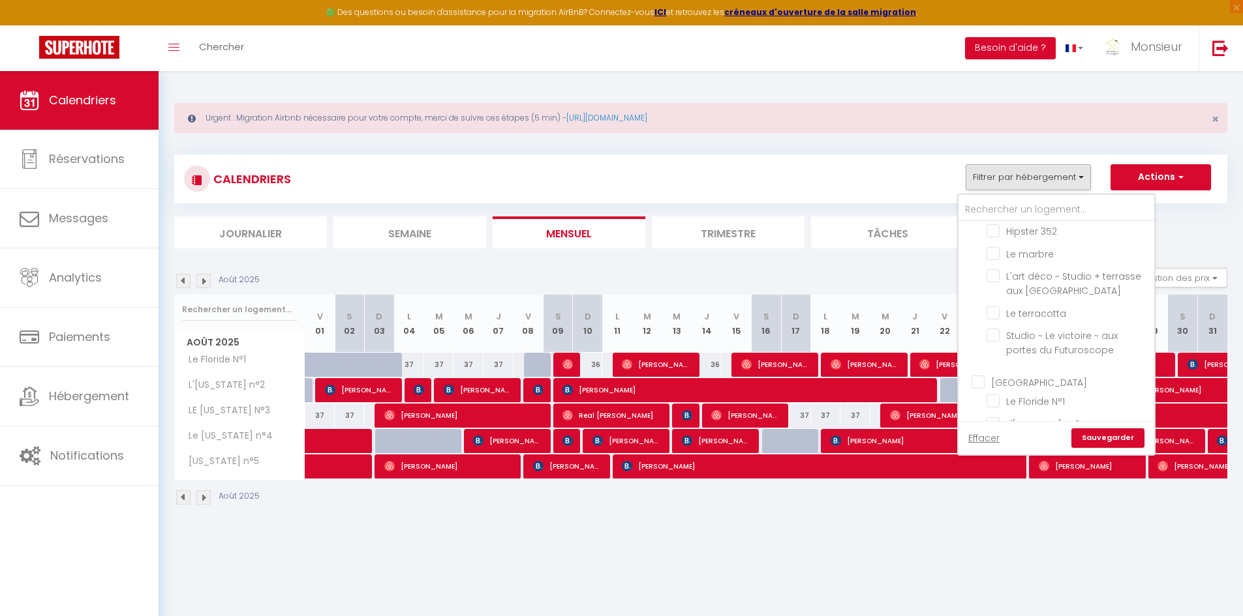
checkbox input "false"
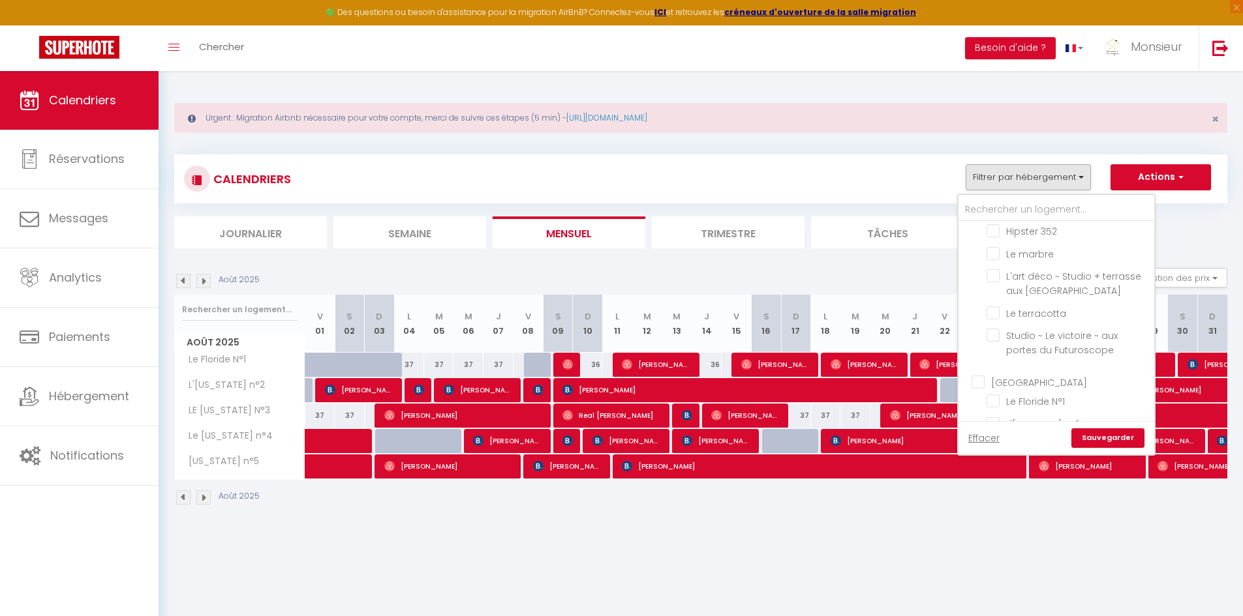
checkbox input "false"
click at [1108, 434] on link "Sauvegarder" at bounding box center [1107, 439] width 73 height 20
